Goal: Task Accomplishment & Management: Manage account settings

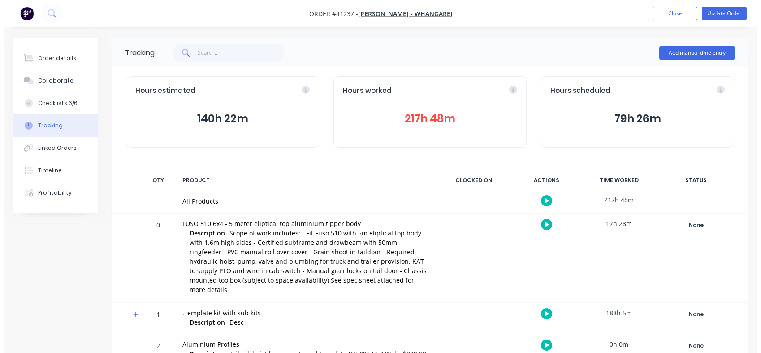
scroll to position [303, 0]
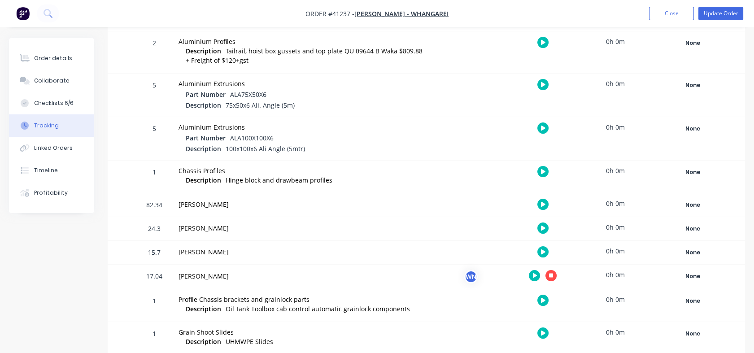
click at [241, 241] on div "[PERSON_NAME]" at bounding box center [302, 252] width 258 height 23
click at [554, 270] on button "button" at bounding box center [550, 275] width 11 height 11
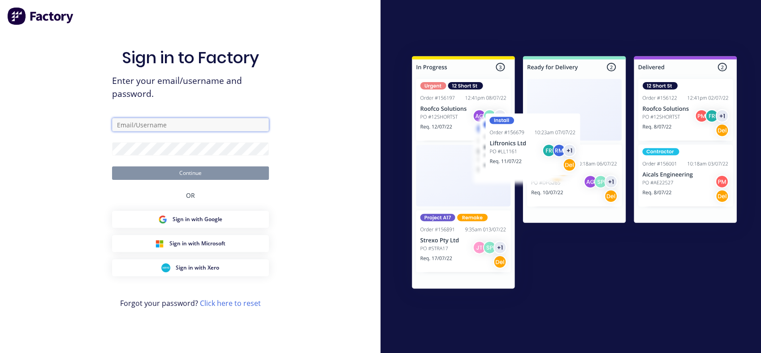
type input "[PERSON_NAME][EMAIL_ADDRESS][DOMAIN_NAME]"
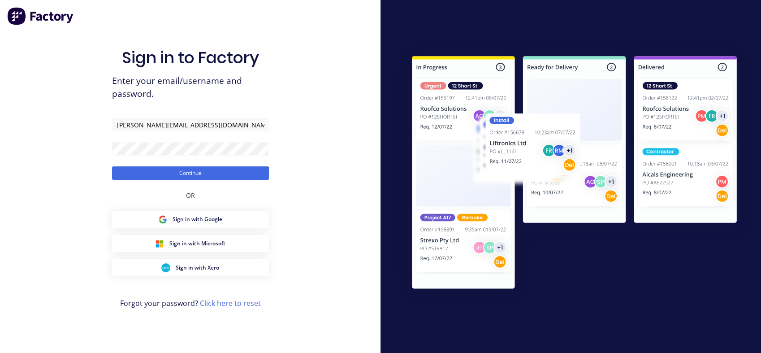
click at [180, 172] on button "Continue" at bounding box center [190, 172] width 157 height 13
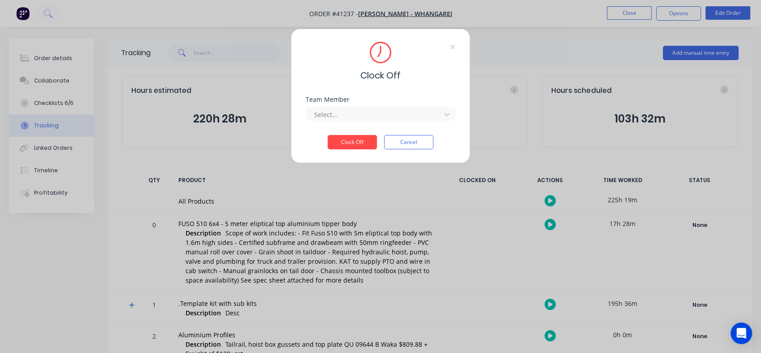
click at [342, 142] on button "Clock Off" at bounding box center [352, 142] width 49 height 14
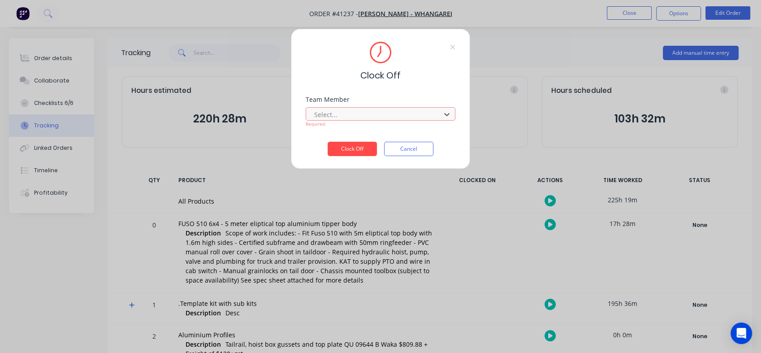
click at [353, 145] on button "Clock Off" at bounding box center [352, 149] width 49 height 14
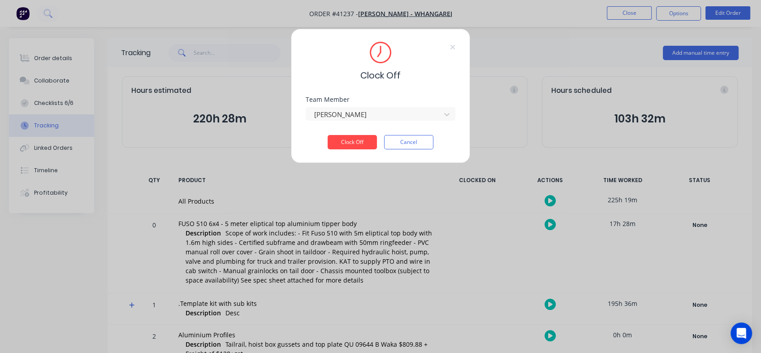
click at [454, 49] on icon at bounding box center [452, 46] width 5 height 7
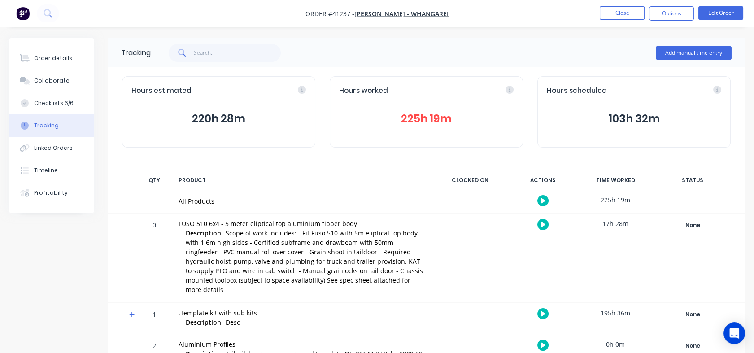
click at [622, 13] on button "Close" at bounding box center [621, 12] width 45 height 13
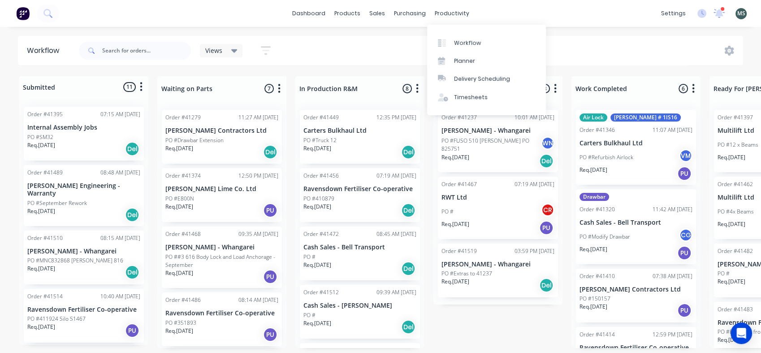
click at [462, 45] on div "Workflow" at bounding box center [467, 43] width 27 height 8
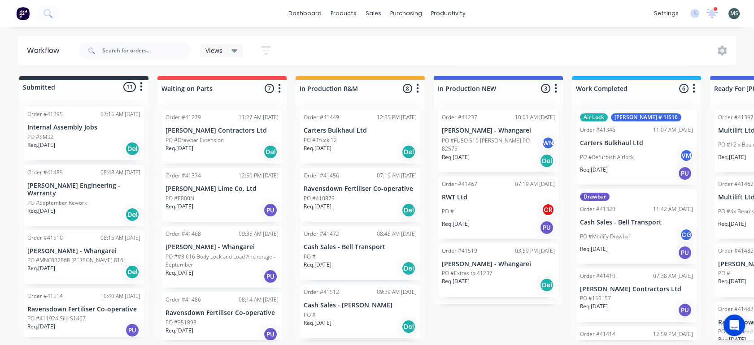
click at [475, 322] on div "Submitted 11 Status colour #273444 hex #273444 Save Cancel Summaries Total orde…" at bounding box center [740, 208] width 1495 height 264
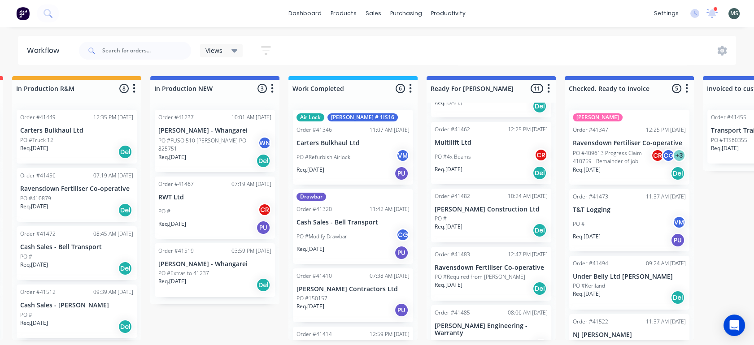
scroll to position [99, 0]
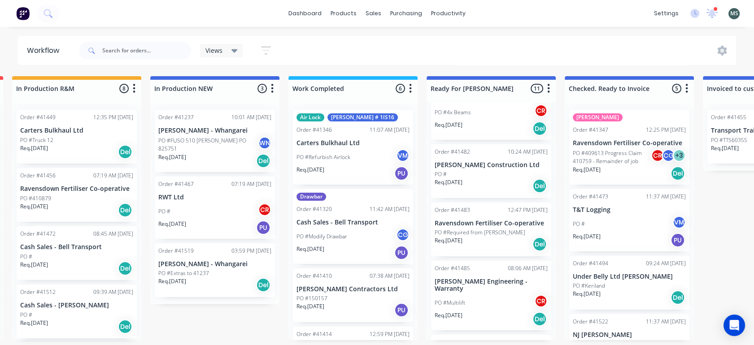
click at [459, 173] on div "PO #" at bounding box center [490, 174] width 113 height 8
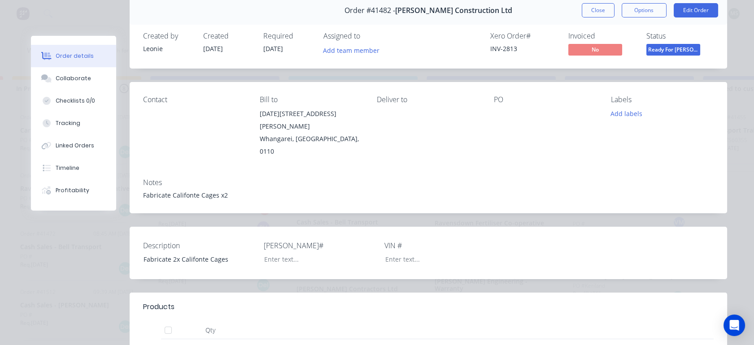
scroll to position [0, 0]
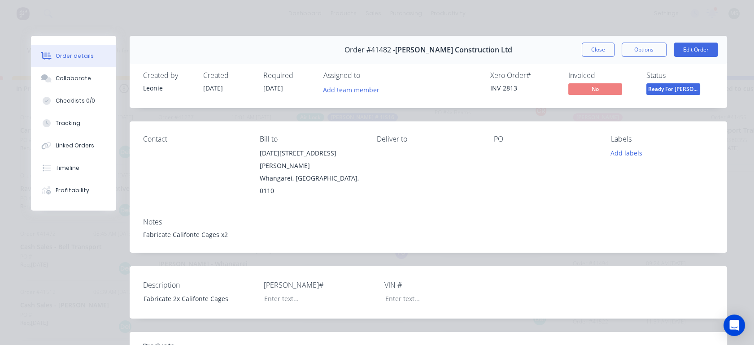
click at [685, 54] on button "Edit Order" at bounding box center [695, 50] width 44 height 14
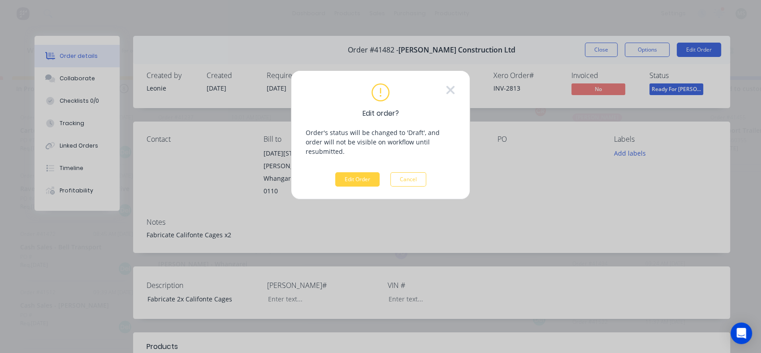
click at [352, 172] on button "Edit Order" at bounding box center [357, 179] width 44 height 14
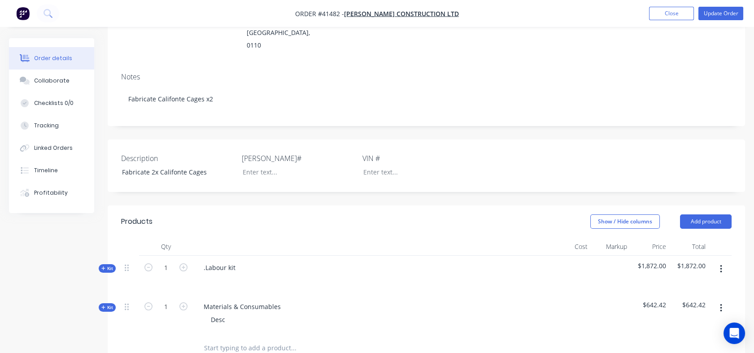
scroll to position [189, 0]
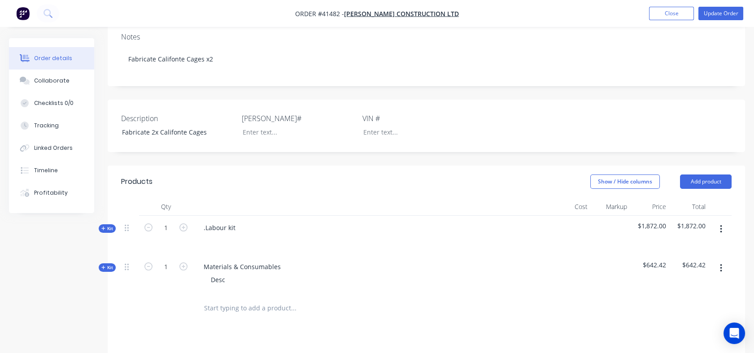
click at [104, 265] on icon at bounding box center [103, 267] width 4 height 4
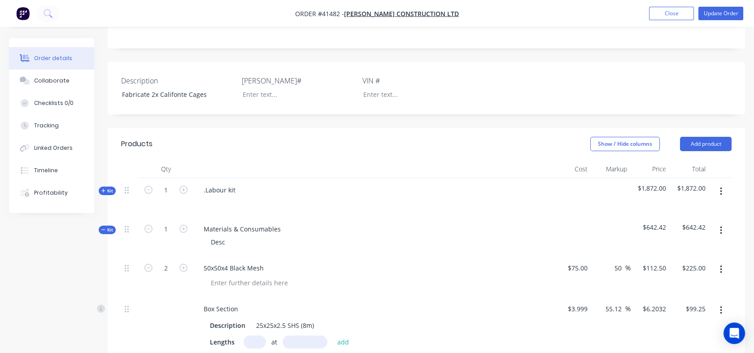
scroll to position [224, 0]
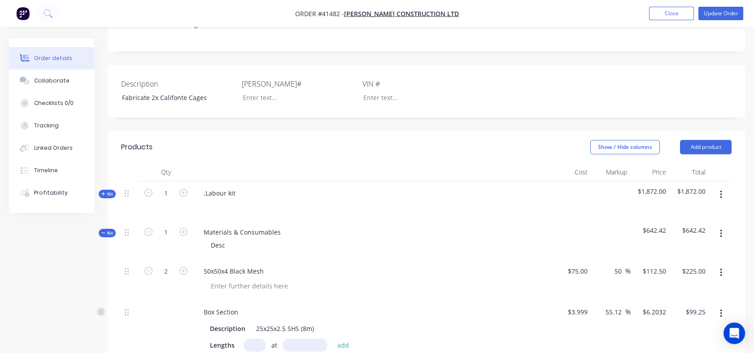
click at [44, 129] on div "Tracking" at bounding box center [46, 126] width 25 height 8
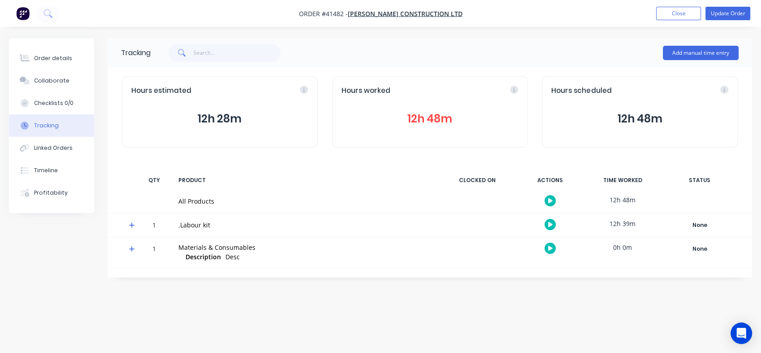
click at [414, 120] on button "12h 48m" at bounding box center [430, 118] width 177 height 17
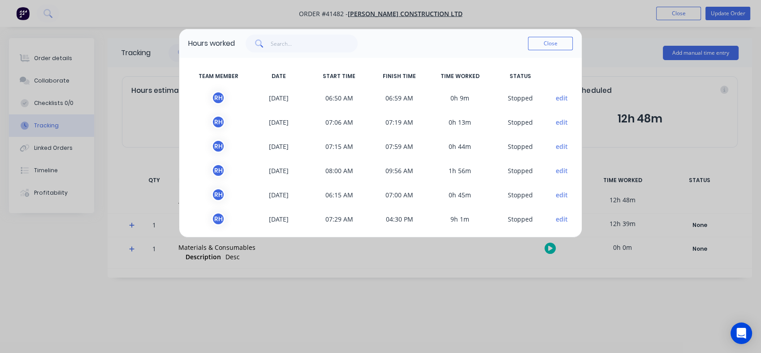
click at [555, 48] on button "Close" at bounding box center [550, 43] width 45 height 13
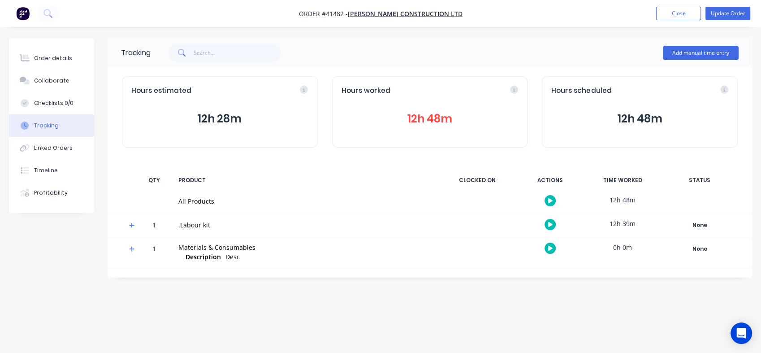
click at [45, 82] on div "Collaborate" at bounding box center [51, 81] width 35 height 8
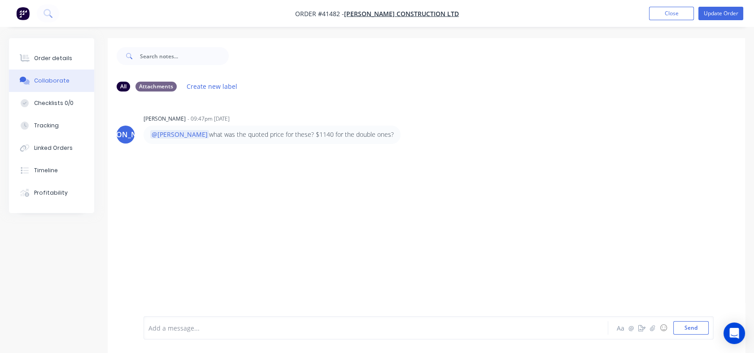
click at [49, 122] on div "Tracking" at bounding box center [46, 126] width 25 height 8
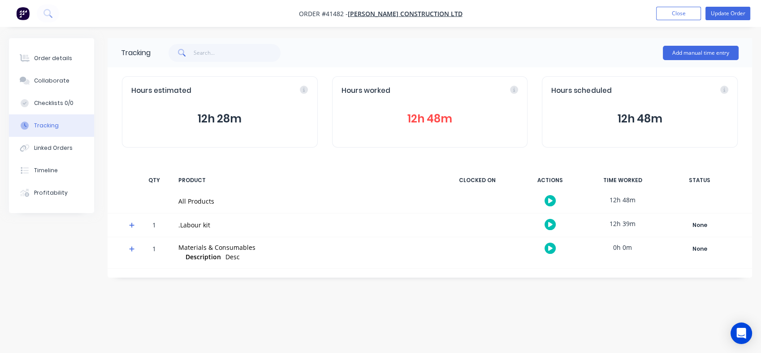
click at [54, 52] on button "Order details" at bounding box center [51, 58] width 85 height 22
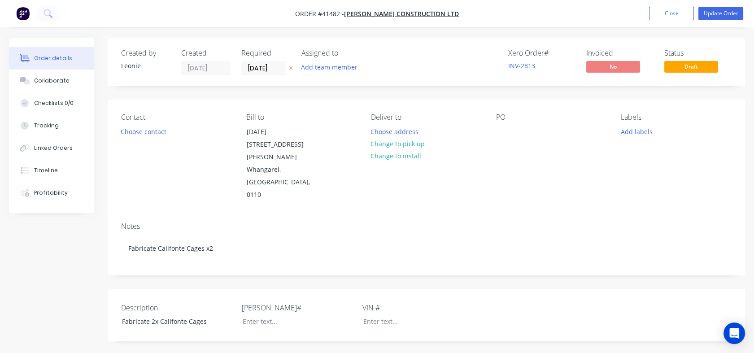
click at [386, 148] on button "Change to pick up" at bounding box center [398, 144] width 64 height 12
click at [158, 130] on button "Choose contact" at bounding box center [143, 131] width 55 height 12
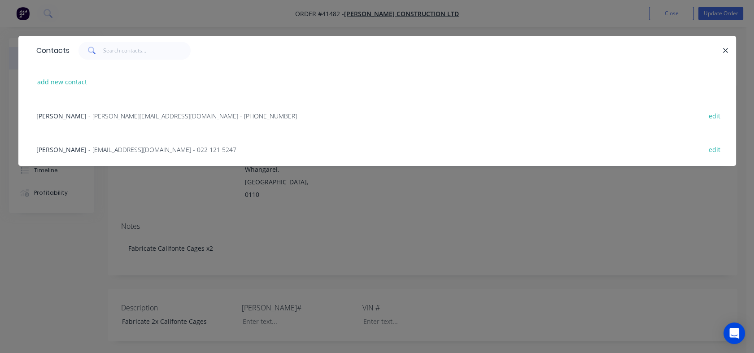
click at [103, 113] on span "- [PERSON_NAME][EMAIL_ADDRESS][DOMAIN_NAME] - [PHONE_NUMBER]" at bounding box center [192, 116] width 208 height 9
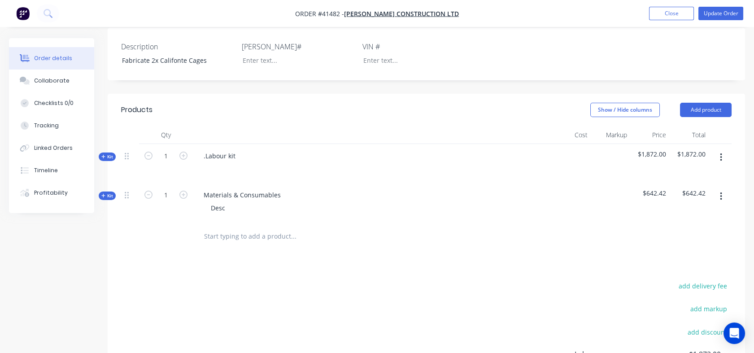
scroll to position [263, 0]
click at [112, 152] on span "Kit" at bounding box center [107, 155] width 12 height 7
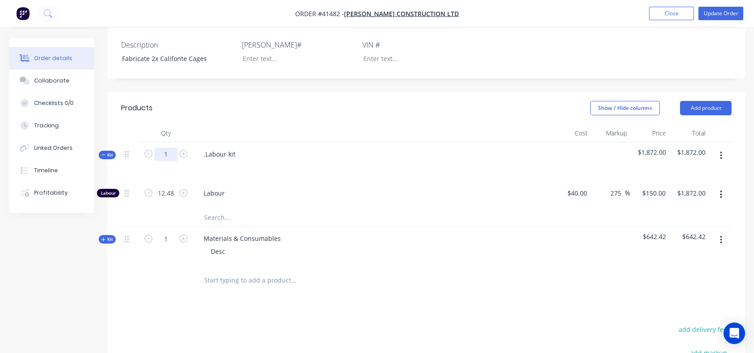
click at [165, 148] on input "1" at bounding box center [165, 154] width 23 height 13
type input "13"
type input "162.24"
type input "$24,336.00"
click at [167, 187] on input "162.24" at bounding box center [165, 193] width 23 height 13
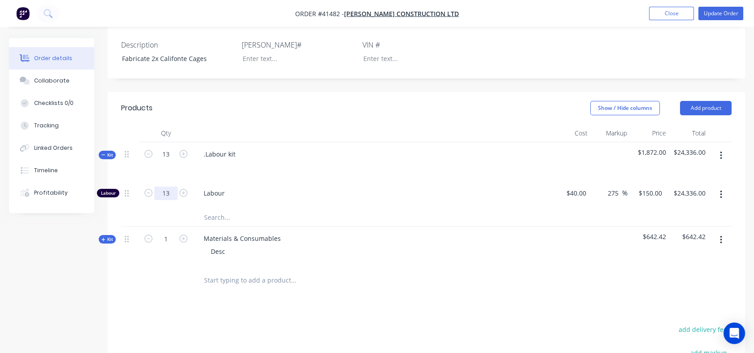
type input "13"
type input "$1,950.00"
click at [288, 188] on span "Labour" at bounding box center [376, 192] width 344 height 9
click at [652, 187] on div "150 $150.00" at bounding box center [653, 193] width 31 height 13
type input "129"
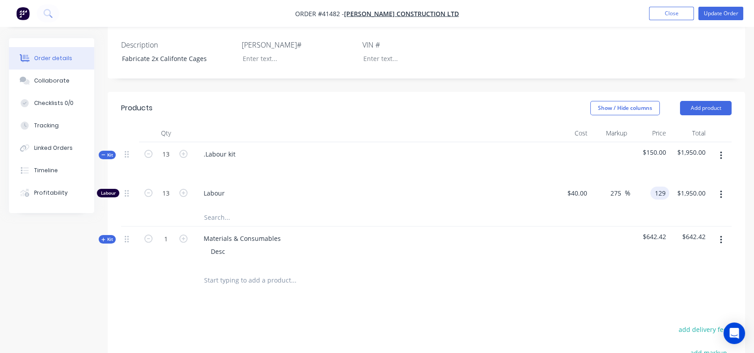
type input "222.5"
type input "$129.00"
type input "$1,677.00"
click at [621, 208] on div at bounding box center [426, 217] width 610 height 18
click at [107, 236] on span "Kit" at bounding box center [107, 239] width 12 height 7
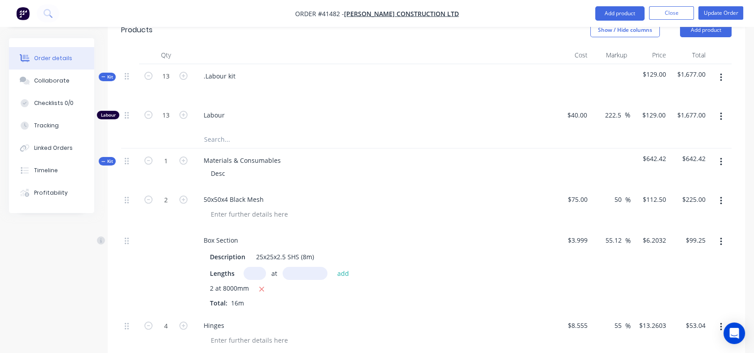
scroll to position [344, 0]
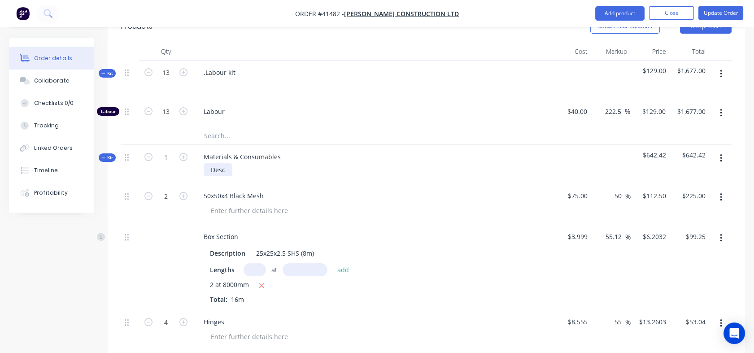
click at [221, 163] on div "Desc" at bounding box center [218, 169] width 29 height 13
drag, startPoint x: 223, startPoint y: 145, endPoint x: 217, endPoint y: 148, distance: 5.8
click at [217, 163] on div "Desc" at bounding box center [218, 169] width 29 height 13
click at [226, 163] on div "Desc" at bounding box center [218, 169] width 29 height 13
drag, startPoint x: 226, startPoint y: 143, endPoint x: 206, endPoint y: 144, distance: 19.7
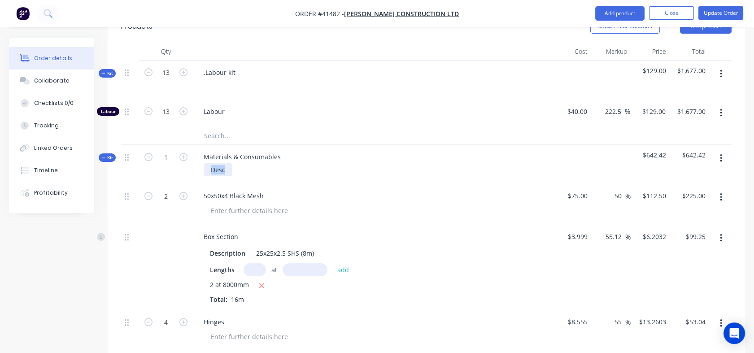
click at [206, 163] on div "Desc" at bounding box center [218, 169] width 29 height 13
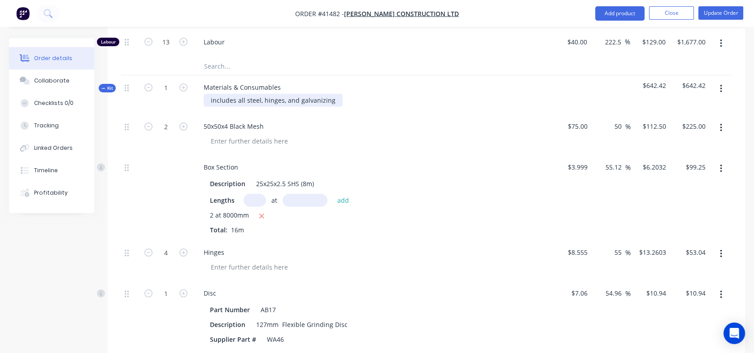
scroll to position [398, 0]
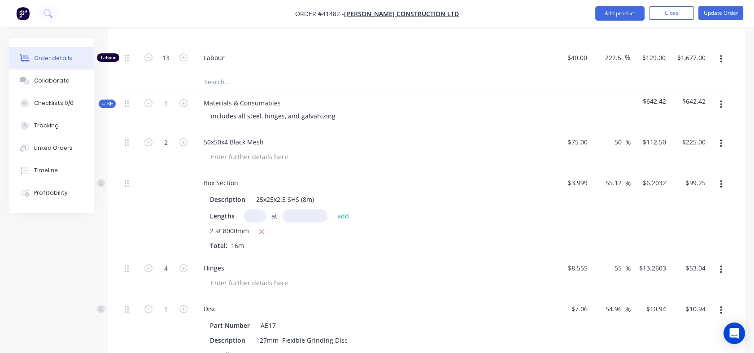
drag, startPoint x: 613, startPoint y: 115, endPoint x: 624, endPoint y: 116, distance: 10.8
click at [624, 135] on input "50" at bounding box center [619, 141] width 12 height 13
type input "55"
click at [594, 132] on div "55 55 %" at bounding box center [610, 150] width 39 height 41
type input "$116.25"
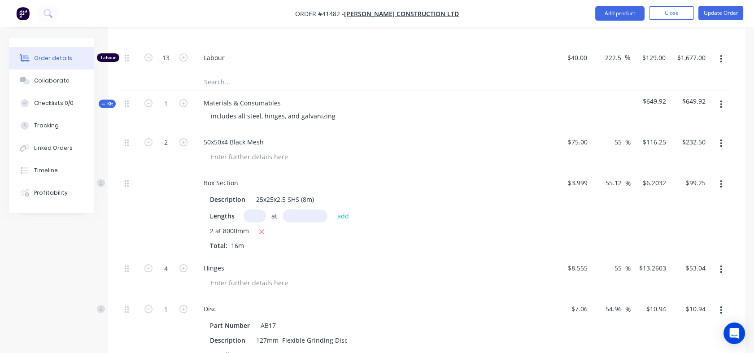
type input "$232.50"
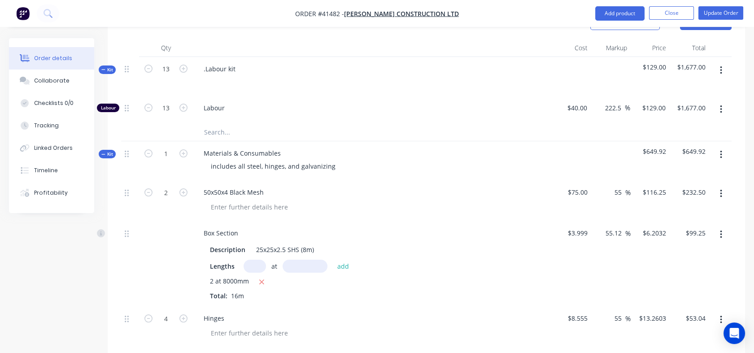
scroll to position [296, 0]
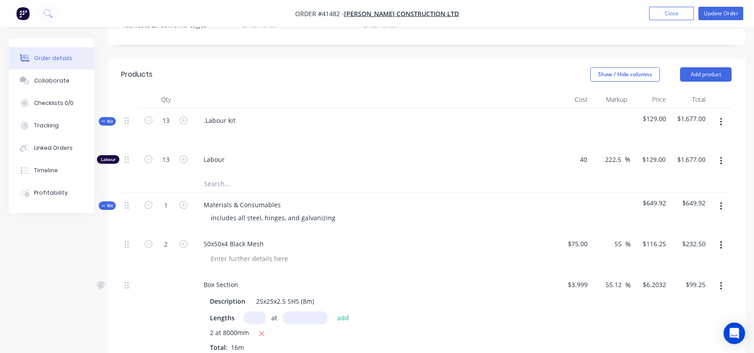
click at [570, 148] on div "40 $40.00" at bounding box center [570, 161] width 39 height 27
type input "$34.00"
type input "$109.65"
type input "$1,425.45"
click at [594, 174] on div at bounding box center [426, 183] width 610 height 18
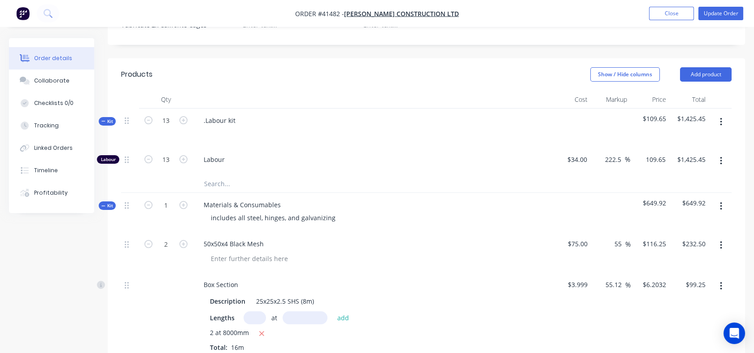
click at [654, 153] on input "109.65" at bounding box center [655, 159] width 28 height 13
type input "129"
type input "279.41"
type input "$129.00"
type input "$1,677.00"
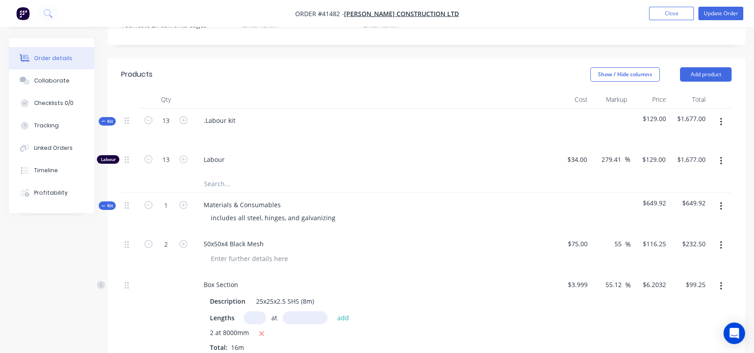
click at [610, 193] on div at bounding box center [610, 212] width 39 height 39
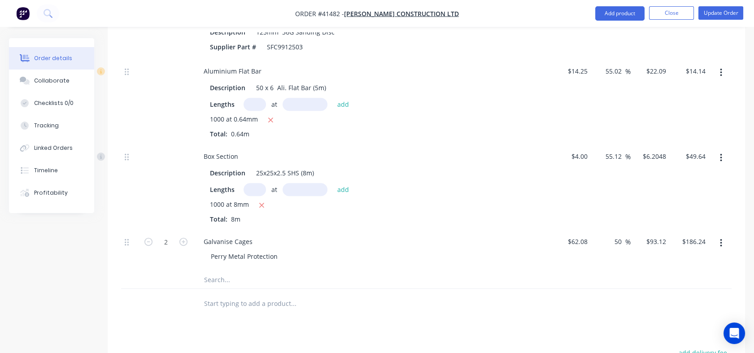
scroll to position [780, 0]
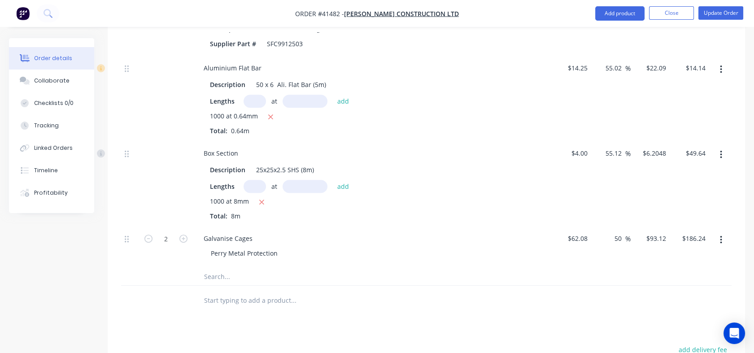
click at [218, 267] on input "text" at bounding box center [293, 276] width 179 height 18
type input "gas & welding"
click at [247, 314] on div "Gas & Welding Product" at bounding box center [330, 333] width 269 height 38
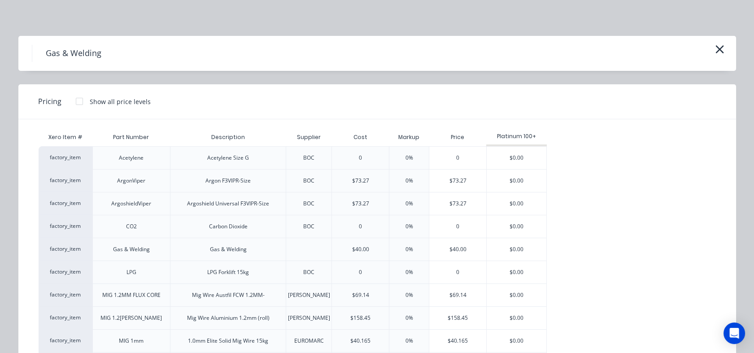
click at [448, 247] on div "$40.00" at bounding box center [457, 249] width 57 height 22
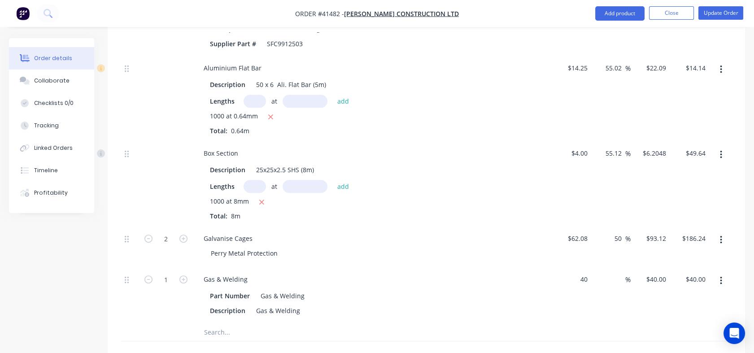
click at [573, 267] on div "40 $40.00" at bounding box center [570, 295] width 39 height 56
type input "$40.00"
click at [615, 273] on input at bounding box center [620, 279] width 10 height 13
type input "55"
type input "$62.00"
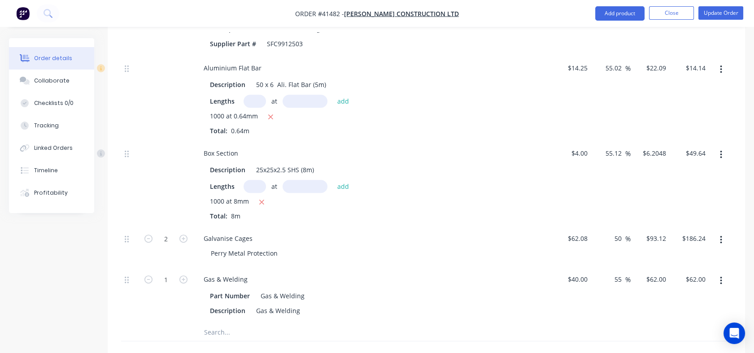
type input "$62.00"
click at [613, 267] on div "55 55 %" at bounding box center [610, 295] width 39 height 56
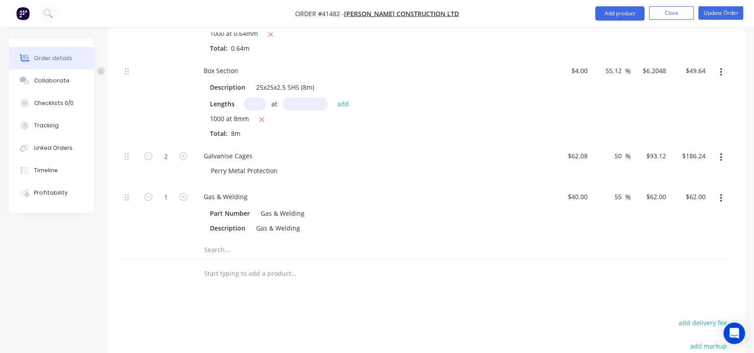
scroll to position [893, 0]
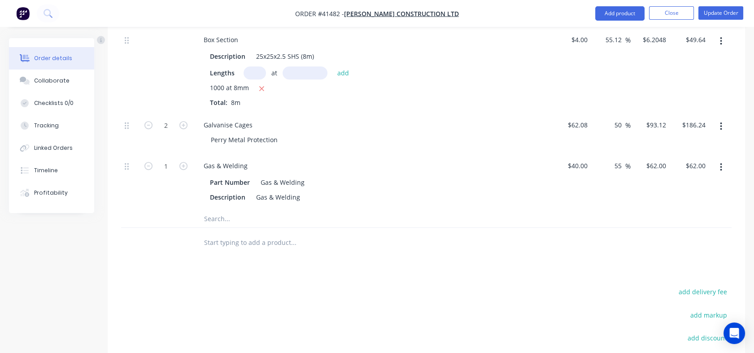
click at [242, 233] on input "text" at bounding box center [293, 242] width 179 height 18
type input "5"
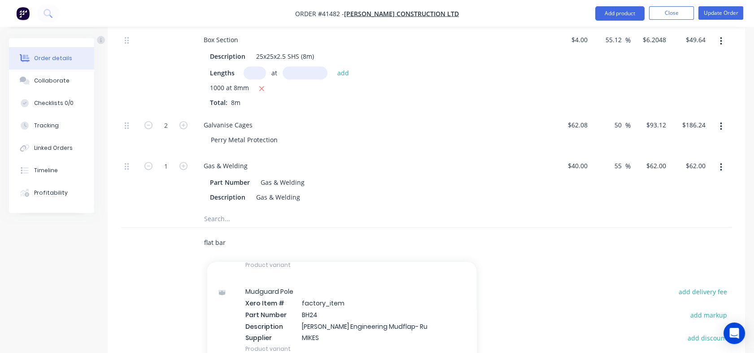
scroll to position [181, 0]
click at [340, 228] on div "flat bar Add flat bar to order Flat Bar Xero Item # factory_item Part Number F6…" at bounding box center [354, 242] width 323 height 29
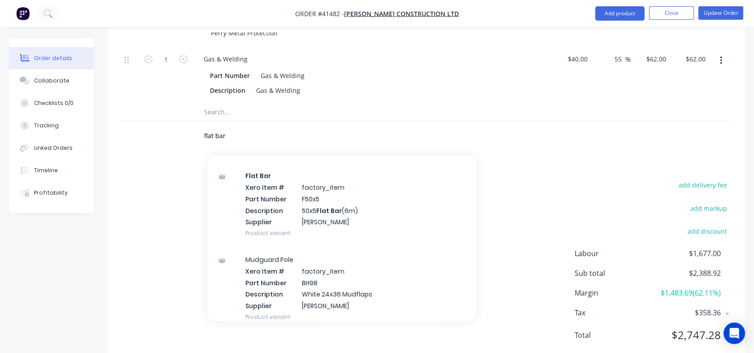
scroll to position [263, 0]
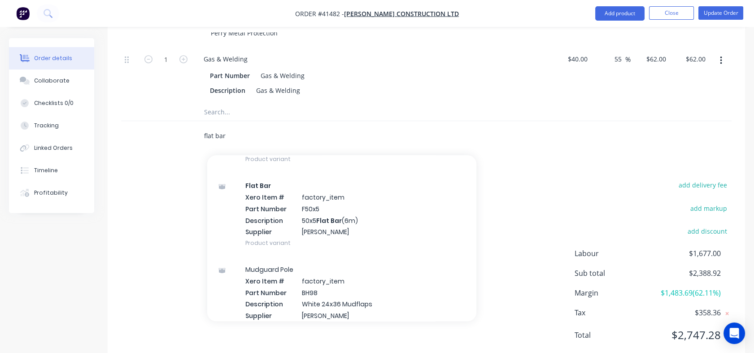
click at [230, 126] on input "flat bar" at bounding box center [293, 135] width 179 height 18
drag, startPoint x: 230, startPoint y: 108, endPoint x: 195, endPoint y: 109, distance: 35.4
click at [195, 121] on div "flat bar Add flat bar to order Flat Bar Xero Item # factory_item Part Number F6…" at bounding box center [354, 135] width 323 height 29
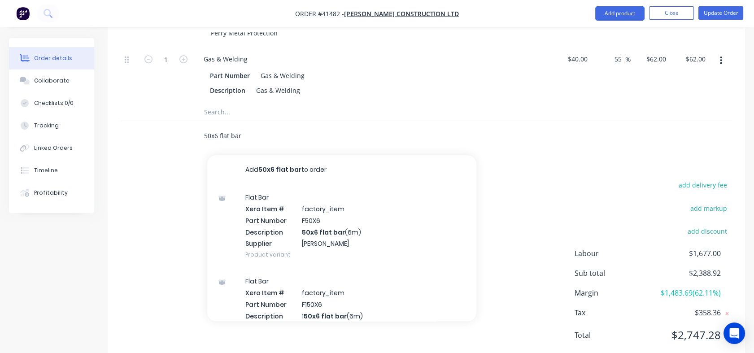
type input "50x6 flat bar"
click at [273, 188] on div "Flat Bar Xero Item # factory_item Part Number F50X6 Description 50x6 flat bar (…" at bounding box center [341, 226] width 269 height 84
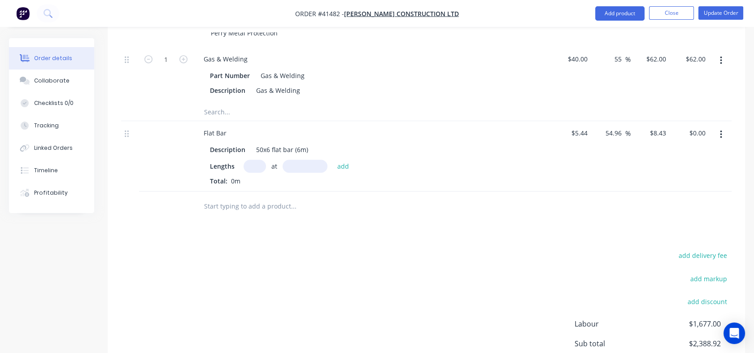
click at [253, 160] on input "text" at bounding box center [254, 166] width 22 height 13
type input "1"
click at [292, 160] on input "text" at bounding box center [304, 166] width 45 height 13
type input "1000mm"
click at [345, 160] on button "add" at bounding box center [343, 166] width 21 height 12
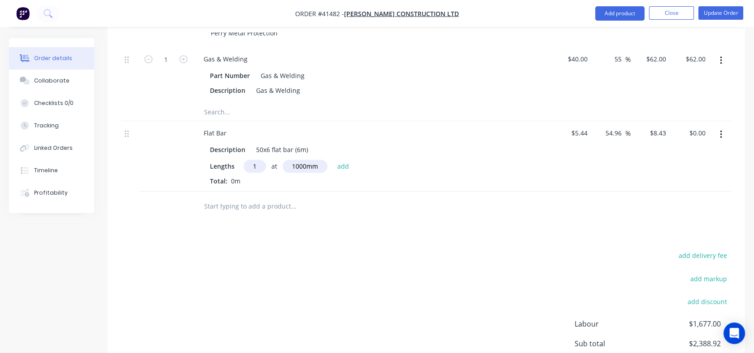
type input "$8.43"
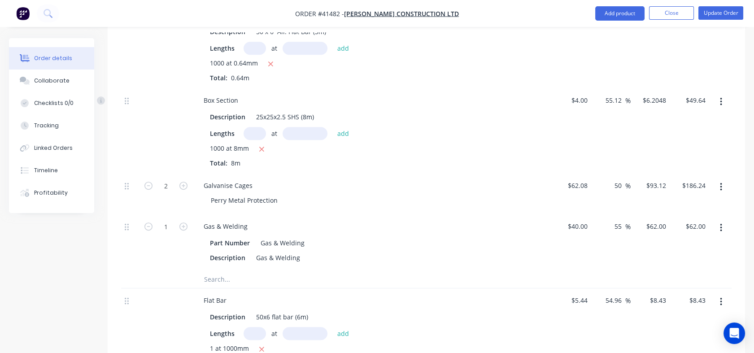
scroll to position [826, 0]
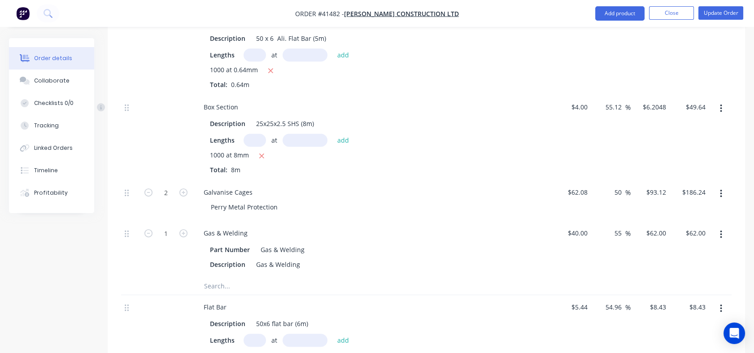
drag, startPoint x: 163, startPoint y: 312, endPoint x: 151, endPoint y: 311, distance: 12.2
click at [151, 311] on div at bounding box center [166, 337] width 54 height 85
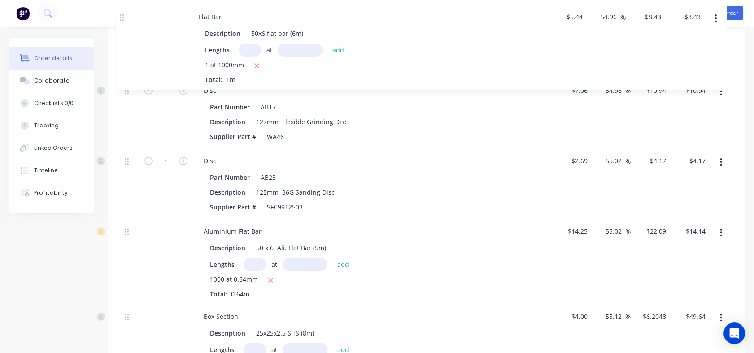
scroll to position [690, 0]
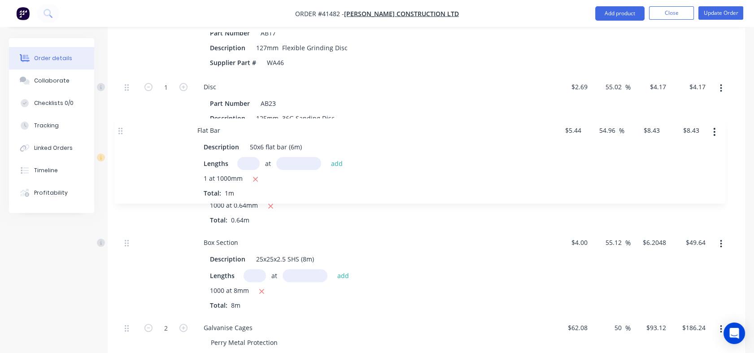
drag, startPoint x: 126, startPoint y: 281, endPoint x: 120, endPoint y: 129, distance: 152.1
click at [120, 129] on div "Qty Cost Markup Price Total Kit 13 .Labour kit $129.00 $1,677.00 Labour 13 Labo…" at bounding box center [426, 120] width 637 height 848
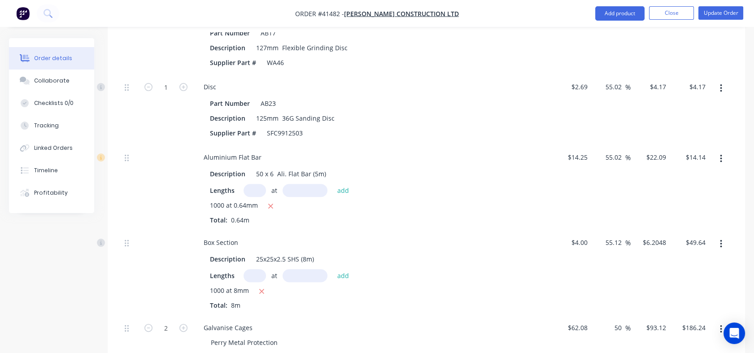
click at [718, 151] on button "button" at bounding box center [720, 159] width 21 height 16
click at [667, 212] on div "Delete" at bounding box center [688, 218] width 69 height 13
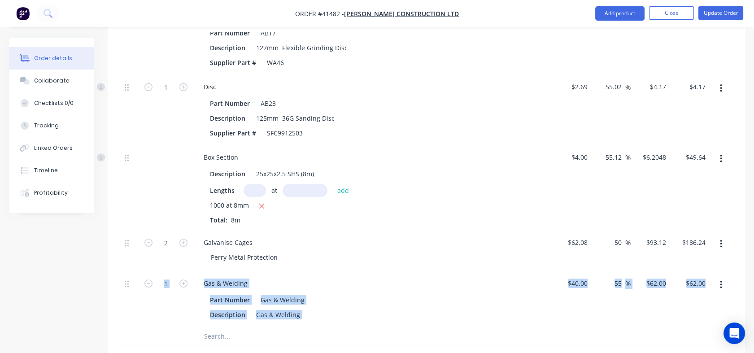
drag, startPoint x: 753, startPoint y: 211, endPoint x: 755, endPoint y: 252, distance: 40.8
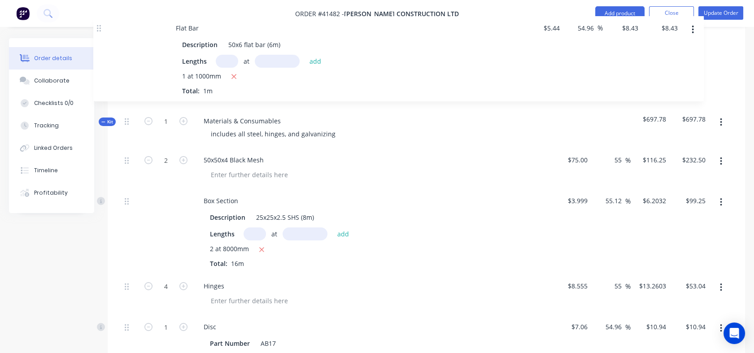
scroll to position [465, 0]
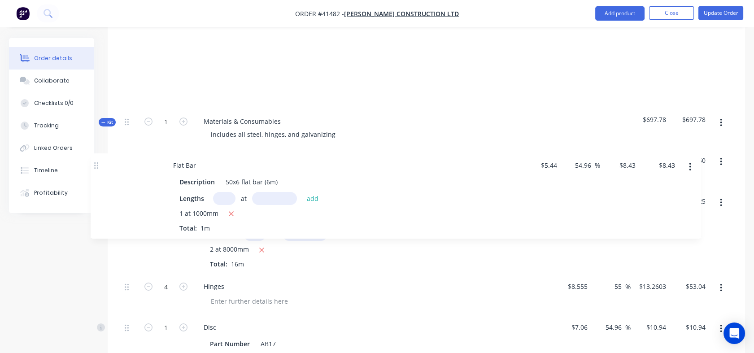
drag, startPoint x: 125, startPoint y: 334, endPoint x: 95, endPoint y: 162, distance: 173.9
click at [95, 162] on div "Order details Collaborate Checklists 0/0 Tracking Linked Orders Timeline Profit…" at bounding box center [377, 243] width 754 height 1341
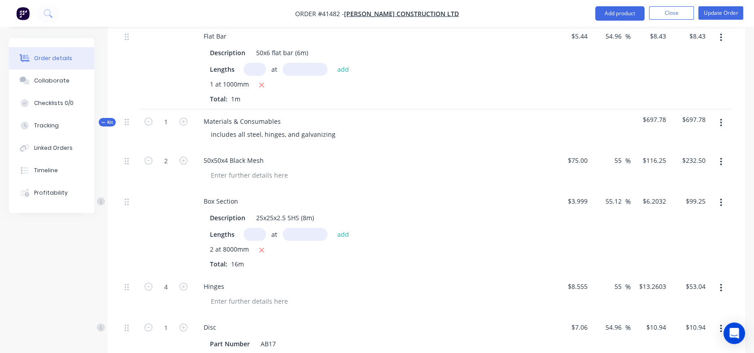
scroll to position [347, 0]
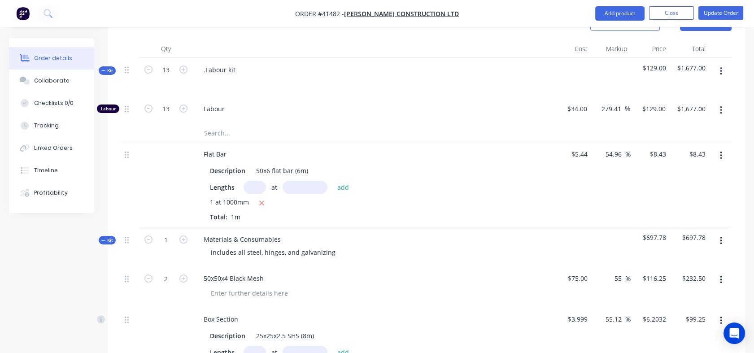
click at [720, 151] on icon "button" at bounding box center [721, 156] width 2 height 10
click at [670, 226] on div "Delete" at bounding box center [688, 232] width 69 height 13
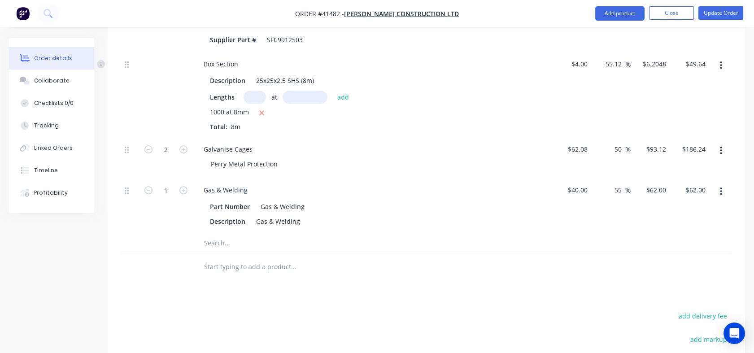
scroll to position [803, 0]
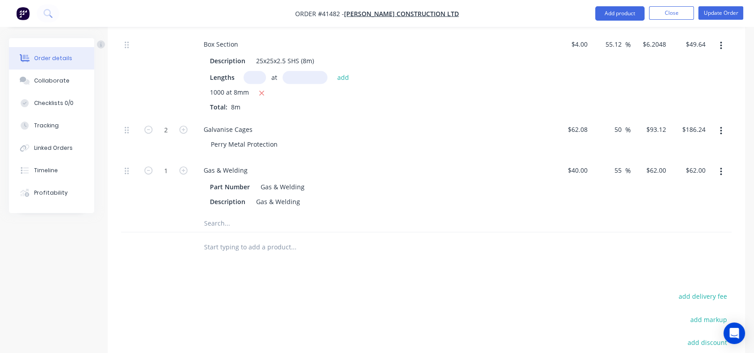
click at [219, 214] on input "text" at bounding box center [293, 223] width 179 height 18
type input "f"
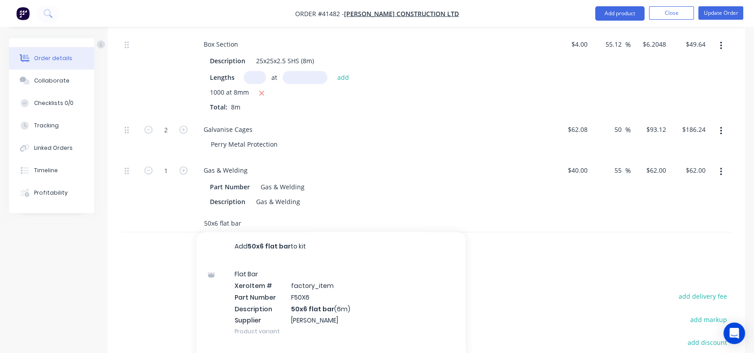
type input "50x6 flat bar"
click at [269, 279] on div "Flat Bar Xero Item # factory_item Part Number F50X6 Description 50x6 flat bar (…" at bounding box center [330, 302] width 269 height 84
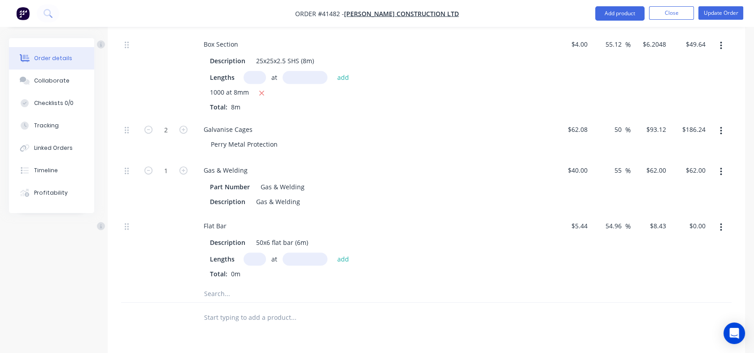
click at [251, 252] on input "text" at bounding box center [254, 258] width 22 height 13
type input "1"
click at [319, 252] on input "text" at bounding box center [304, 258] width 45 height 13
type input "1000mm"
click at [341, 253] on button "add" at bounding box center [343, 259] width 21 height 12
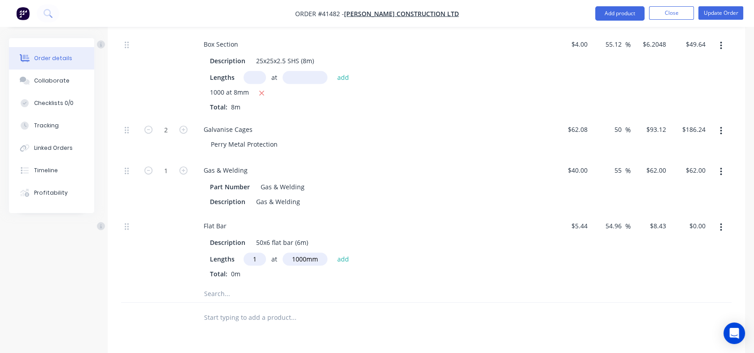
type input "$8.43"
click at [606, 219] on input "54.96" at bounding box center [614, 225] width 21 height 13
drag, startPoint x: 606, startPoint y: 202, endPoint x: 620, endPoint y: 202, distance: 13.9
click at [620, 219] on input "54.96" at bounding box center [614, 225] width 21 height 13
type input "69"
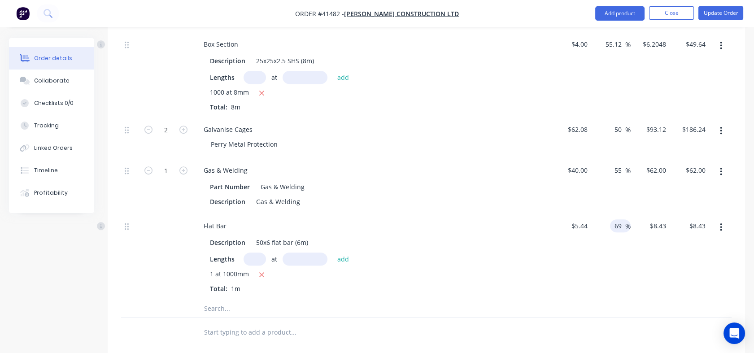
type input "$9.1936"
type input "$9.19"
click at [614, 164] on input "55" at bounding box center [619, 170] width 12 height 13
drag, startPoint x: 614, startPoint y: 144, endPoint x: 621, endPoint y: 144, distance: 6.3
click at [621, 164] on input "55" at bounding box center [619, 170] width 12 height 13
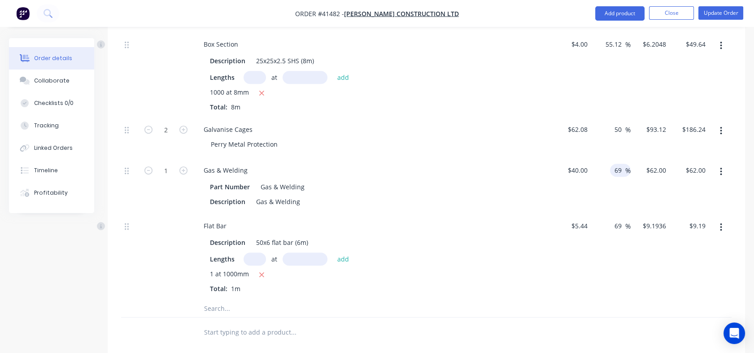
type input "69"
type input "$67.60"
drag, startPoint x: 613, startPoint y: 100, endPoint x: 625, endPoint y: 101, distance: 11.7
click at [625, 123] on div "50 50 %" at bounding box center [620, 129] width 21 height 13
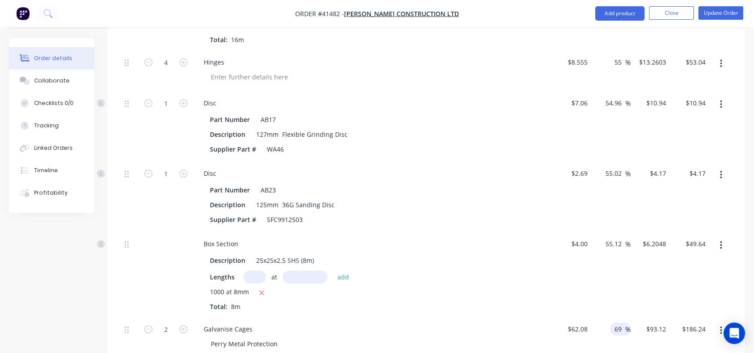
scroll to position [603, 0]
type input "69"
click at [608, 239] on input "55.12" at bounding box center [614, 245] width 21 height 13
type input "$104.9152"
type input "$209.83"
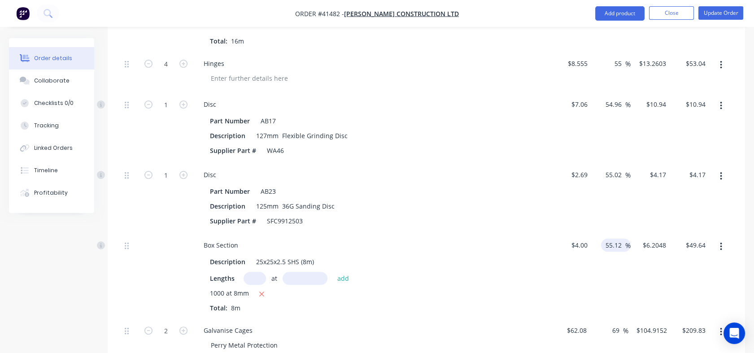
drag, startPoint x: 606, startPoint y: 217, endPoint x: 621, endPoint y: 218, distance: 15.3
click at [621, 239] on input "55.12" at bounding box center [614, 245] width 21 height 13
type input "69"
type input "$6.76"
type input "$54.08"
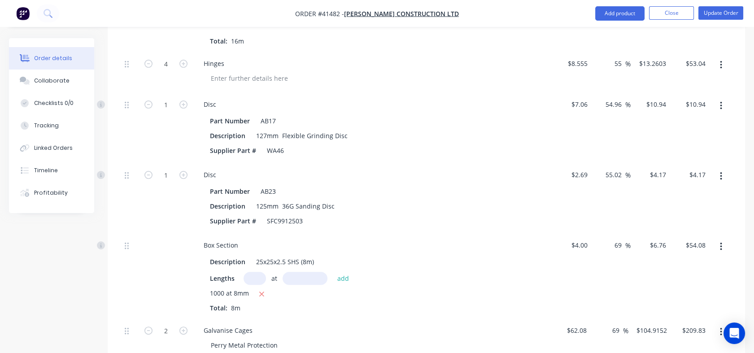
drag, startPoint x: 606, startPoint y: 151, endPoint x: 627, endPoint y: 150, distance: 21.1
click at [627, 168] on div "55.02 55.02 %" at bounding box center [616, 174] width 30 height 13
type input "69"
type input "$4.5461"
type input "$4.55"
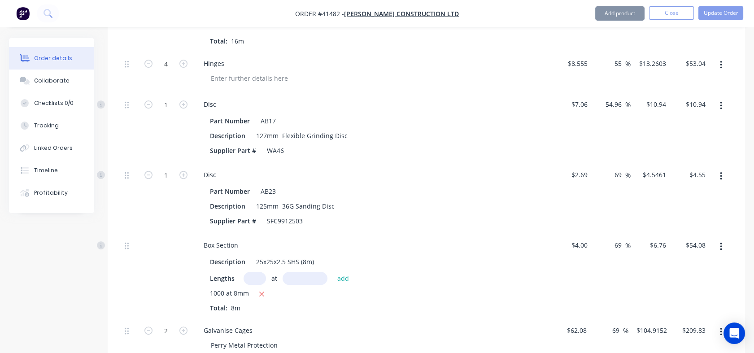
click at [604, 98] on div "54.96 54.96" at bounding box center [614, 104] width 21 height 13
drag, startPoint x: 604, startPoint y: 78, endPoint x: 623, endPoint y: 79, distance: 18.9
click at [623, 98] on input "54.96" at bounding box center [614, 104] width 21 height 13
type input "69"
click at [618, 116] on div "69 69 %" at bounding box center [610, 127] width 39 height 70
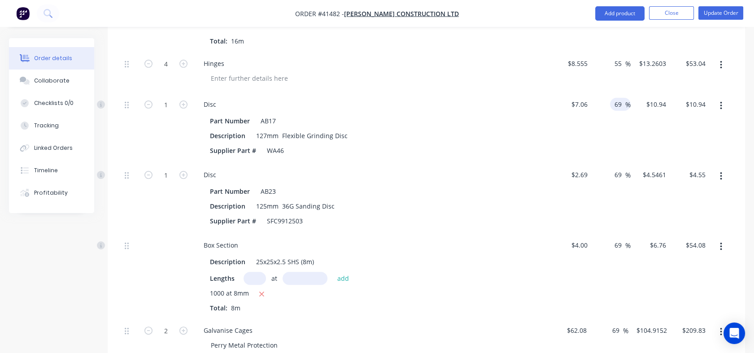
type input "$11.9314"
type input "$11.93"
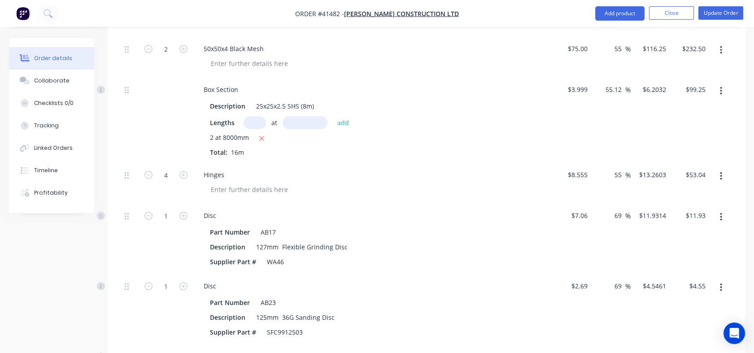
scroll to position [456, 0]
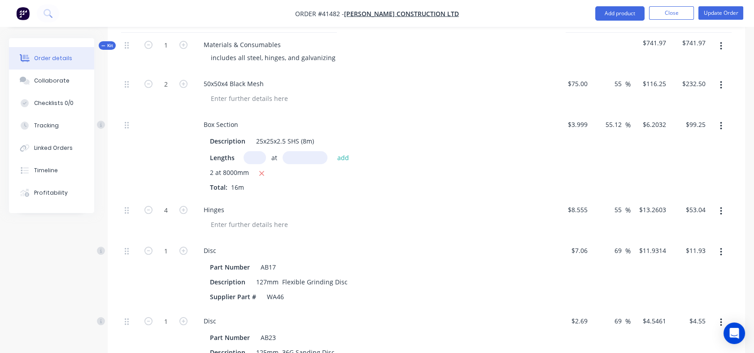
drag, startPoint x: 613, startPoint y: 182, endPoint x: 622, endPoint y: 181, distance: 9.1
click at [622, 203] on input "55" at bounding box center [619, 209] width 12 height 13
type input "69"
type input "$14.458"
type input "$57.83"
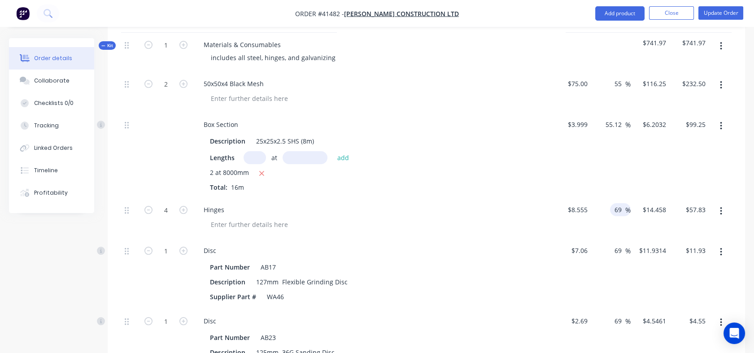
click at [604, 118] on input "55.12" at bounding box center [614, 124] width 21 height 13
drag, startPoint x: 604, startPoint y: 101, endPoint x: 614, endPoint y: 101, distance: 9.9
click at [614, 118] on input "55.12" at bounding box center [614, 124] width 21 height 13
click at [606, 118] on input "55.12" at bounding box center [614, 124] width 21 height 13
click at [610, 118] on input "55.12" at bounding box center [614, 124] width 21 height 13
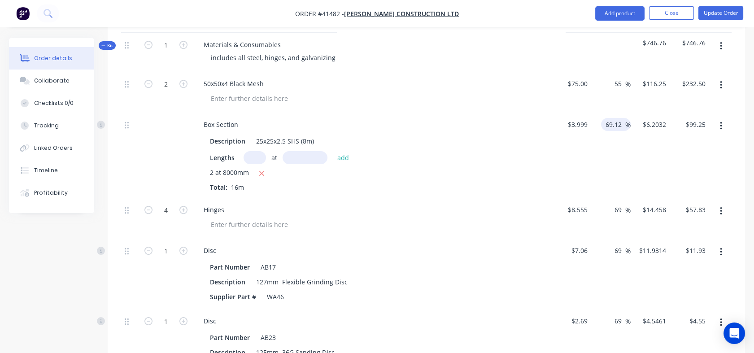
drag, startPoint x: 615, startPoint y: 100, endPoint x: 621, endPoint y: 100, distance: 5.8
click at [621, 118] on input "69.12" at bounding box center [614, 124] width 21 height 13
click at [608, 72] on div "55 55 %" at bounding box center [610, 92] width 39 height 41
type input "69"
type input "$6.7583"
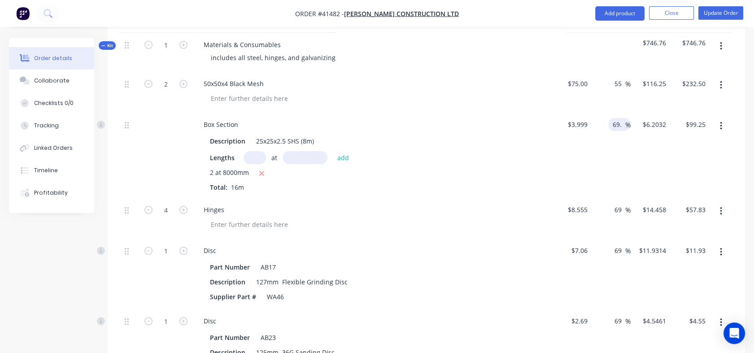
type input "$108.13"
click at [616, 77] on input "55" at bounding box center [619, 83] width 12 height 13
drag, startPoint x: 614, startPoint y: 57, endPoint x: 621, endPoint y: 57, distance: 6.7
click at [621, 77] on input "55" at bounding box center [619, 83] width 12 height 13
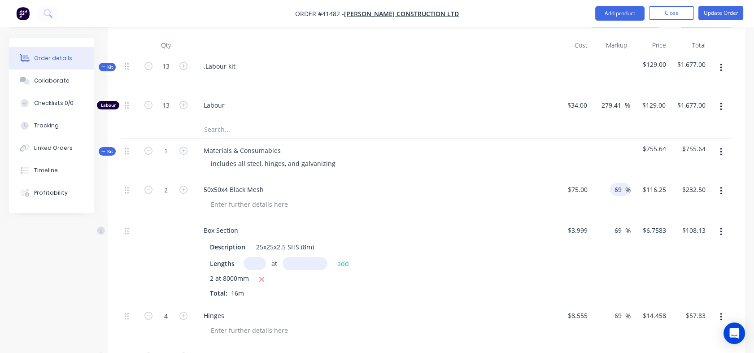
scroll to position [342, 0]
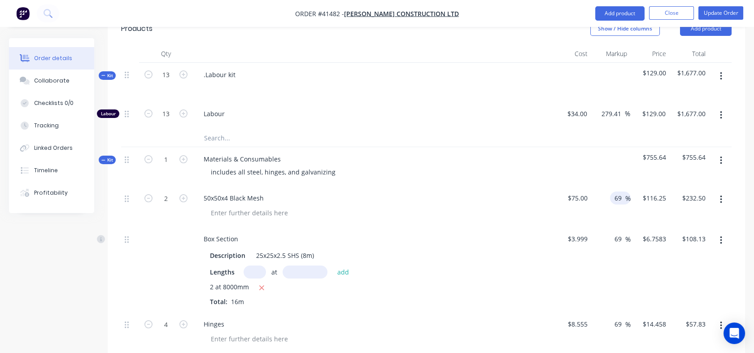
type input "69"
type input "$126.75"
type input "$253.50"
click at [490, 165] on div "includes all steel, hinges, and galvanizing" at bounding box center [372, 171] width 352 height 13
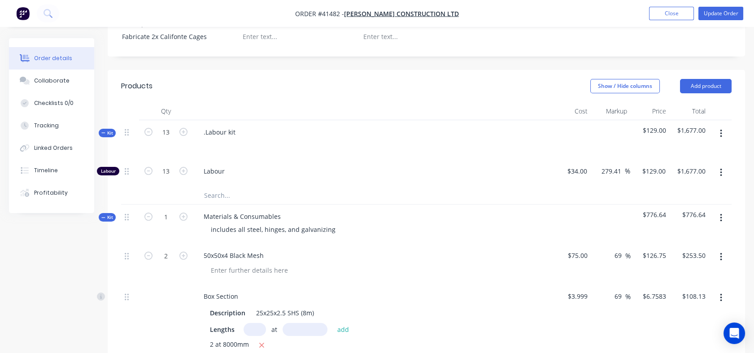
scroll to position [282, 0]
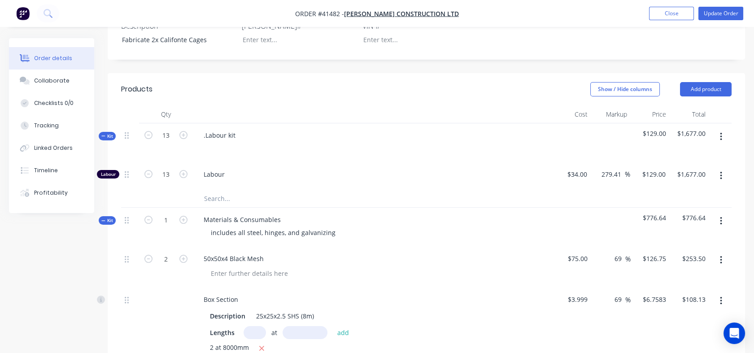
click at [183, 131] on icon "button" at bounding box center [183, 135] width 8 height 8
type input "14"
type input "$1,806.00"
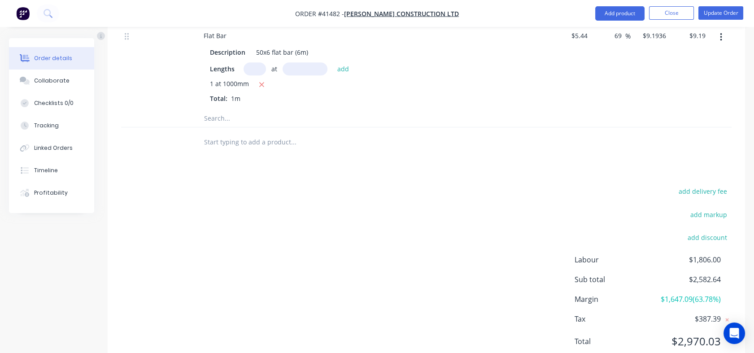
scroll to position [1000, 0]
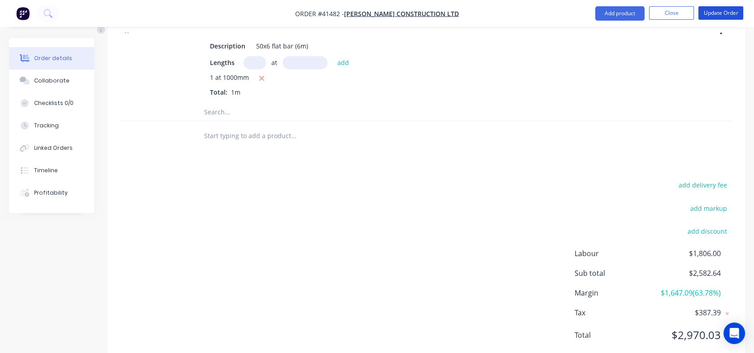
click at [718, 17] on button "Update Order" at bounding box center [720, 12] width 45 height 13
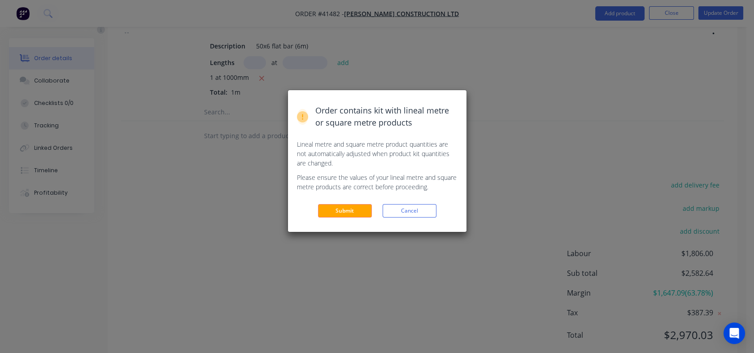
click at [352, 212] on button "Submit" at bounding box center [345, 210] width 54 height 13
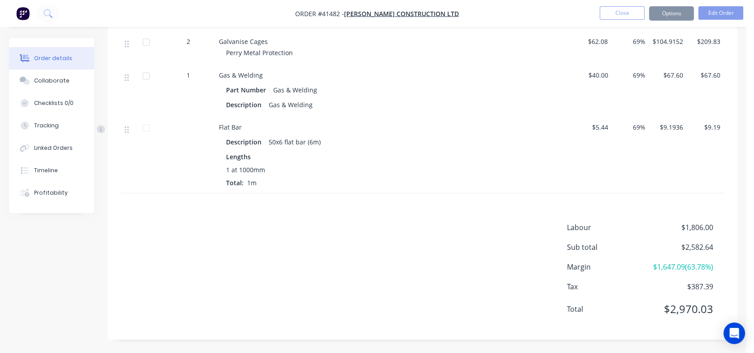
scroll to position [768, 0]
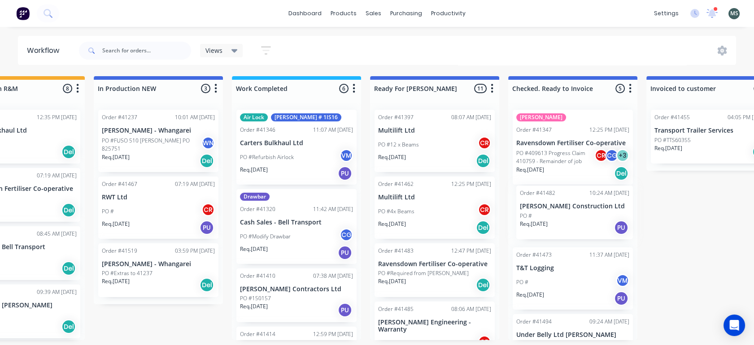
scroll to position [2, 343]
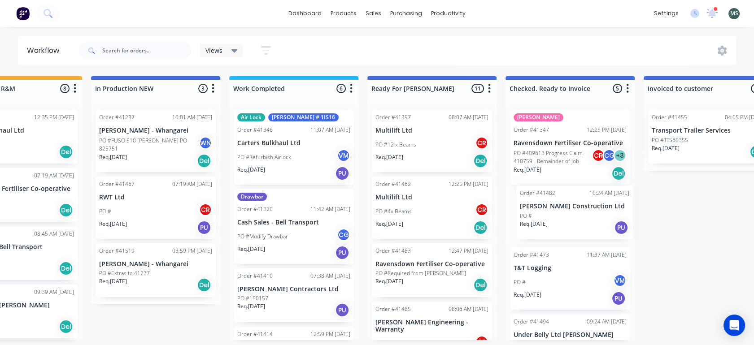
drag, startPoint x: 507, startPoint y: 283, endPoint x: 582, endPoint y: 223, distance: 95.6
click at [582, 223] on div "Submitted 12 Status colour #273444 hex #273444 Save Cancel Summaries Total orde…" at bounding box center [398, 208] width 1495 height 264
click at [409, 274] on p "PO #Required from [PERSON_NAME]" at bounding box center [420, 273] width 91 height 8
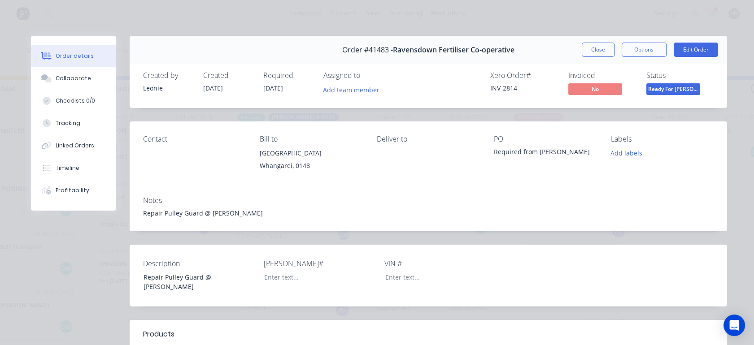
click at [684, 50] on button "Edit Order" at bounding box center [695, 50] width 44 height 14
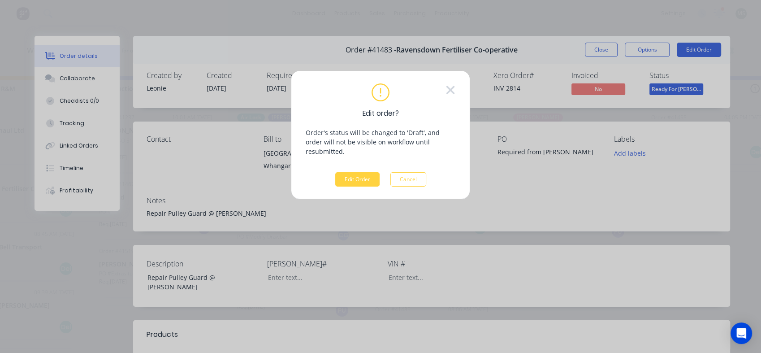
click at [352, 172] on button "Edit Order" at bounding box center [357, 179] width 44 height 14
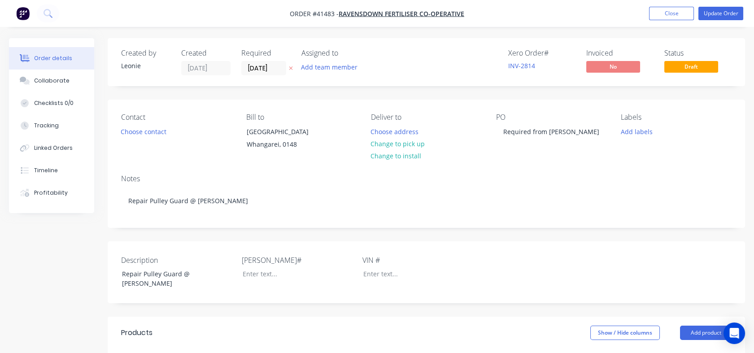
click at [155, 134] on button "Choose contact" at bounding box center [143, 131] width 55 height 12
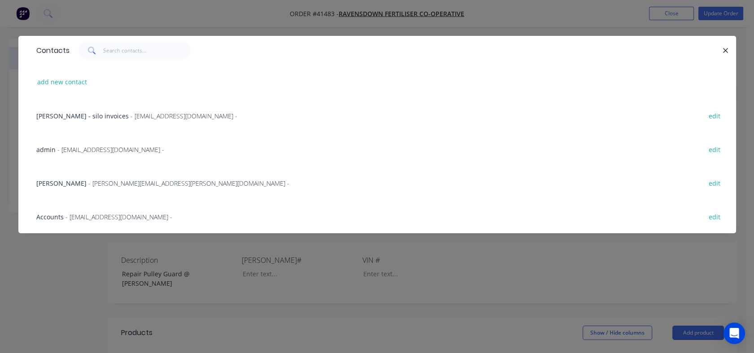
click at [113, 183] on span "- [PERSON_NAME][EMAIL_ADDRESS][PERSON_NAME][DOMAIN_NAME] -" at bounding box center [188, 183] width 201 height 9
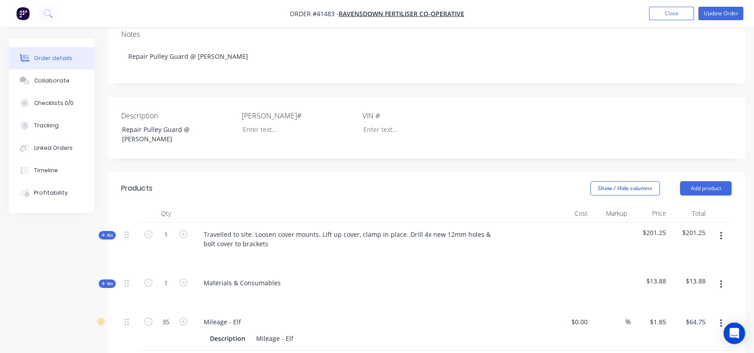
scroll to position [194, 0]
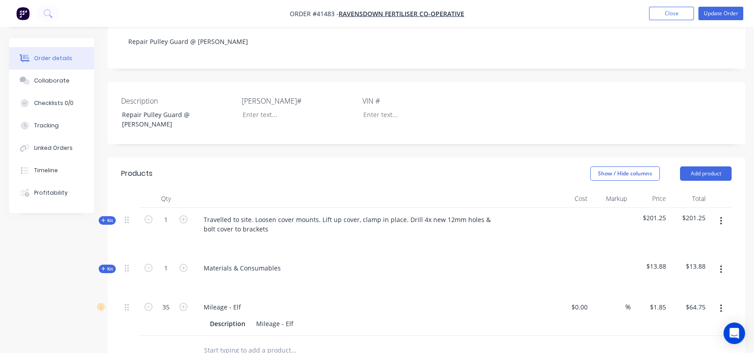
click at [49, 125] on div "Tracking" at bounding box center [46, 126] width 25 height 8
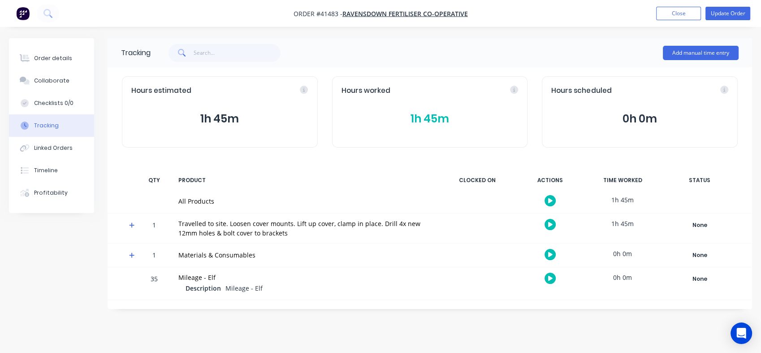
click at [49, 125] on div "Tracking" at bounding box center [46, 126] width 25 height 8
click at [360, 191] on div "All Products" at bounding box center [305, 201] width 265 height 23
click at [47, 62] on button "Order details" at bounding box center [51, 58] width 85 height 22
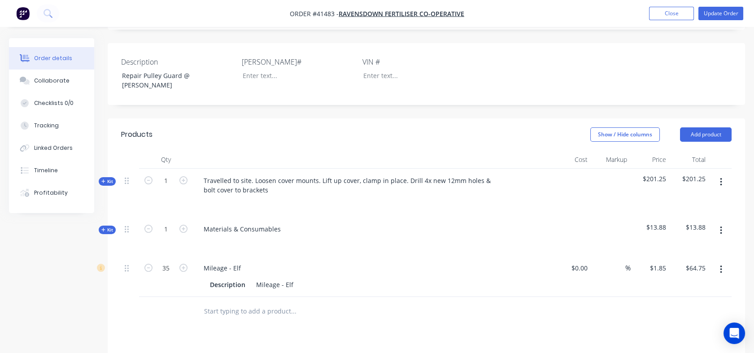
scroll to position [249, 0]
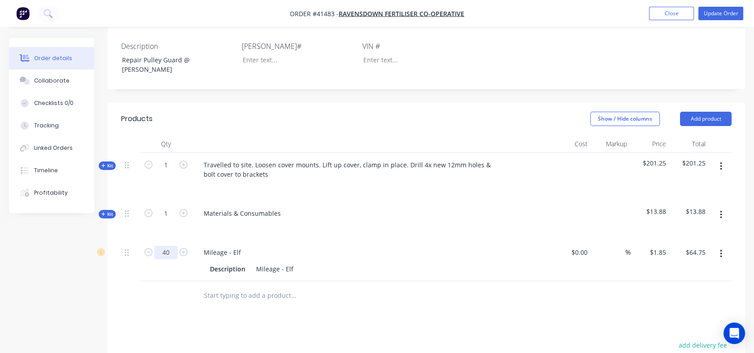
type input "40"
type input "$74.00"
click at [290, 246] on div "Mileage - Elf" at bounding box center [372, 252] width 352 height 13
click at [577, 246] on div "0 $0.00" at bounding box center [579, 252] width 24 height 13
type input "$0.85"
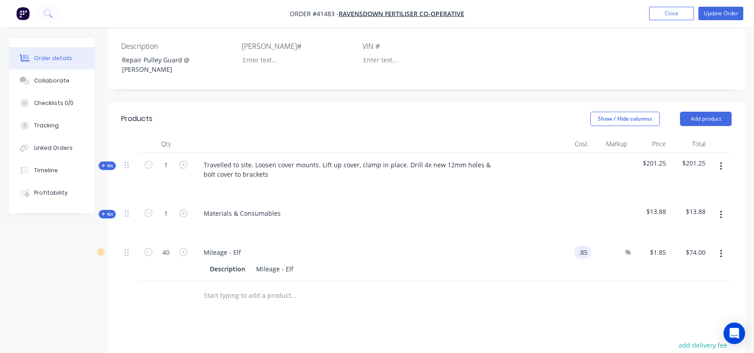
type input "$0.85"
type input "$34.00"
click at [598, 240] on div "%" at bounding box center [610, 260] width 39 height 41
click at [657, 246] on input "0.85" at bounding box center [659, 252] width 21 height 13
type input "1.85"
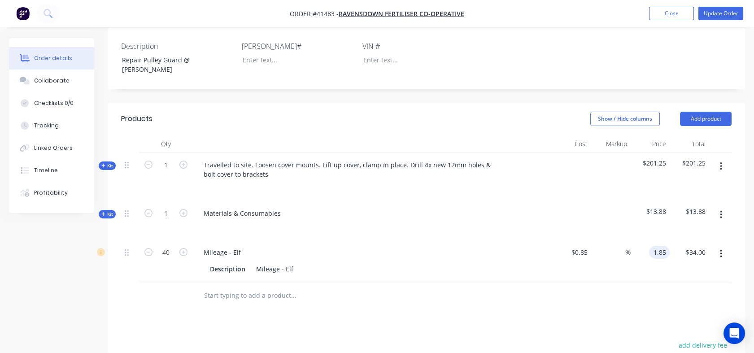
type input "117.65"
type input "$1.85"
type input "$74.00"
click at [595, 240] on div "117.65 117.65 %" at bounding box center [610, 260] width 39 height 41
click at [108, 211] on span "Kit" at bounding box center [107, 214] width 12 height 7
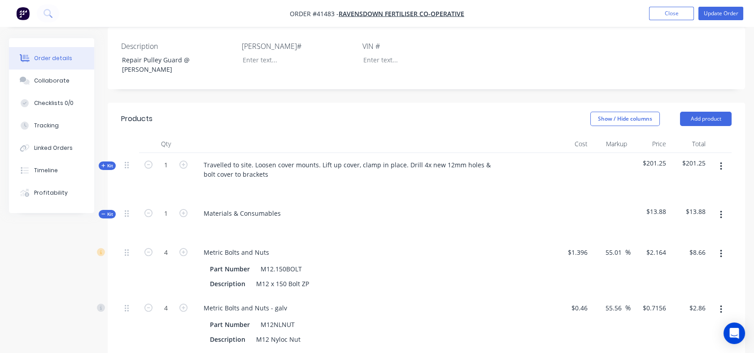
click at [604, 246] on div "55.01 55.01" at bounding box center [614, 252] width 21 height 13
drag, startPoint x: 605, startPoint y: 219, endPoint x: 619, endPoint y: 221, distance: 14.5
click at [619, 246] on input "55.01" at bounding box center [614, 252] width 21 height 13
type input "80"
type input "$2.5128"
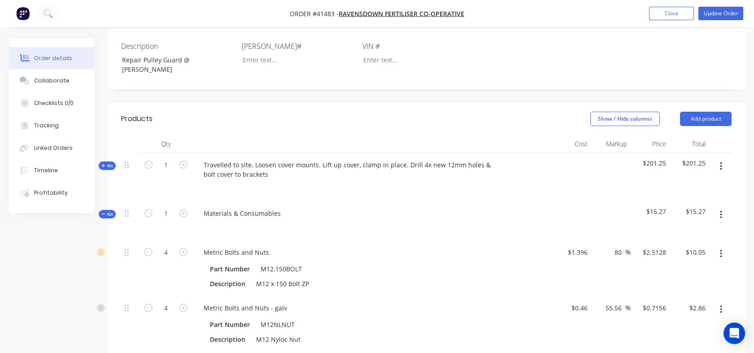
type input "$10.05"
click at [606, 301] on input "55.56" at bounding box center [614, 307] width 21 height 13
drag, startPoint x: 606, startPoint y: 270, endPoint x: 619, endPoint y: 271, distance: 13.5
click at [619, 301] on input "55.56" at bounding box center [614, 307] width 21 height 13
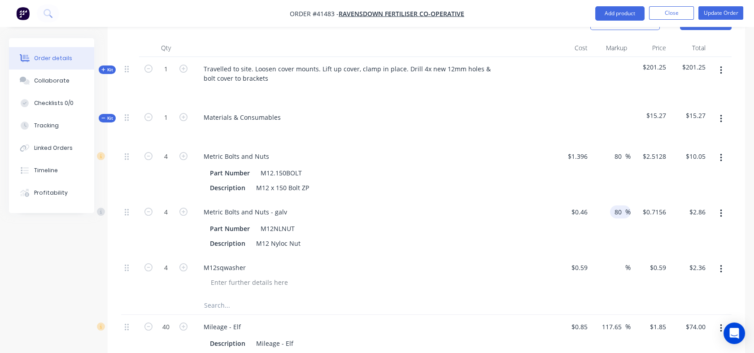
scroll to position [352, 0]
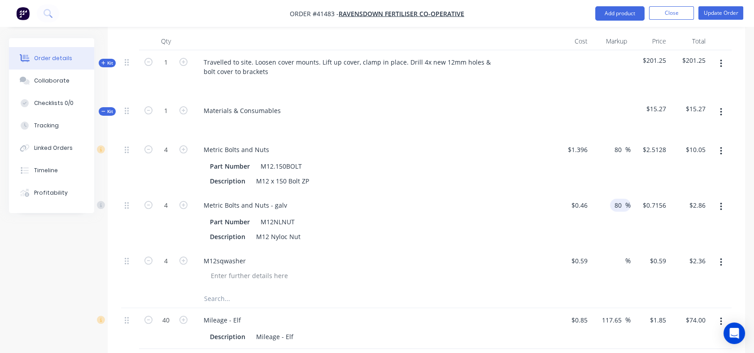
type input "80"
type input "$0.828"
type input "$3.31"
click at [618, 254] on input at bounding box center [620, 260] width 10 height 13
type input "80"
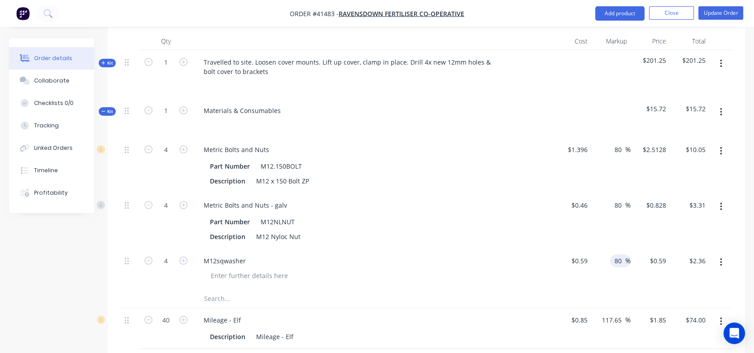
type input "$1.062"
type input "$4.25"
click at [619, 249] on div "80 80 %" at bounding box center [610, 269] width 39 height 41
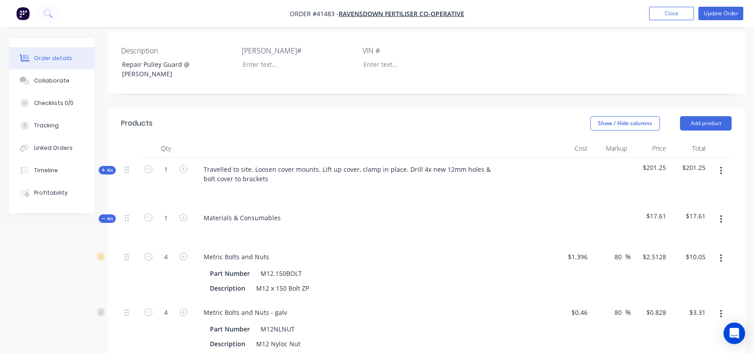
scroll to position [234, 0]
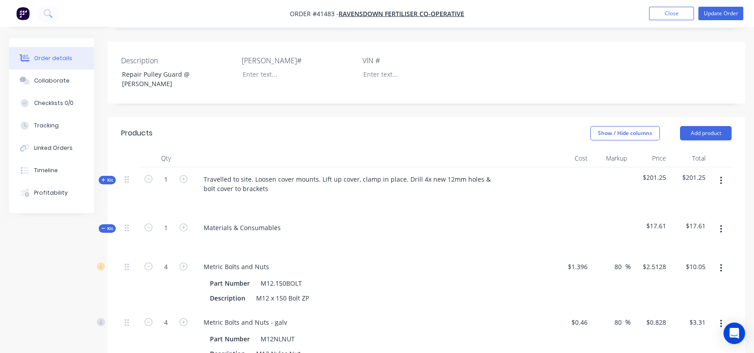
click at [109, 177] on span "Kit" at bounding box center [107, 180] width 12 height 7
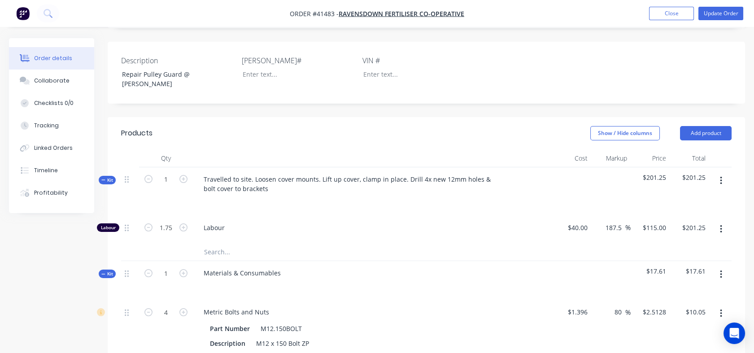
click at [182, 175] on icon "button" at bounding box center [183, 179] width 8 height 8
type input "2"
type input "3.5"
type input "$402.50"
click at [163, 221] on input "3.5" at bounding box center [165, 227] width 23 height 13
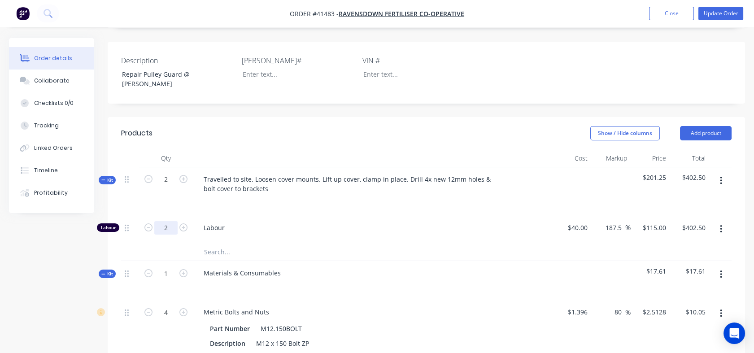
type input "2"
type input "$230.00"
click at [247, 223] on span "Labour" at bounding box center [376, 227] width 344 height 9
click at [573, 216] on div "40 $40.00" at bounding box center [570, 229] width 39 height 27
type input "$38.00"
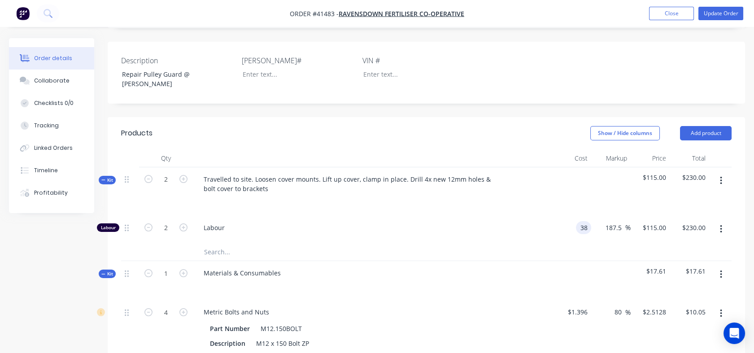
type input "$109.25"
type input "$218.50"
click at [595, 243] on div at bounding box center [426, 252] width 610 height 18
click at [649, 221] on input "109.25" at bounding box center [657, 227] width 24 height 13
type input "129"
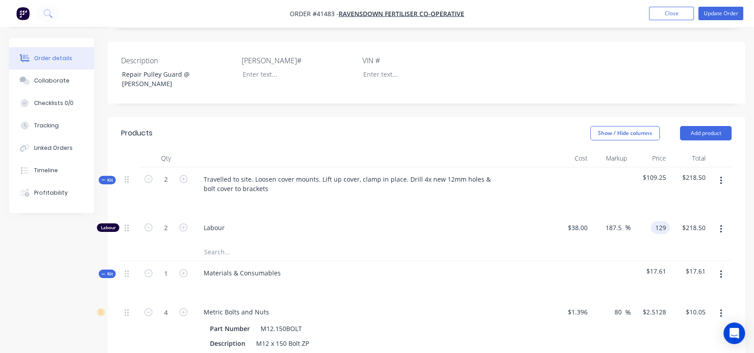
type input "239.47"
type input "$129.00"
type input "$258.00"
click at [630, 243] on div at bounding box center [426, 252] width 610 height 18
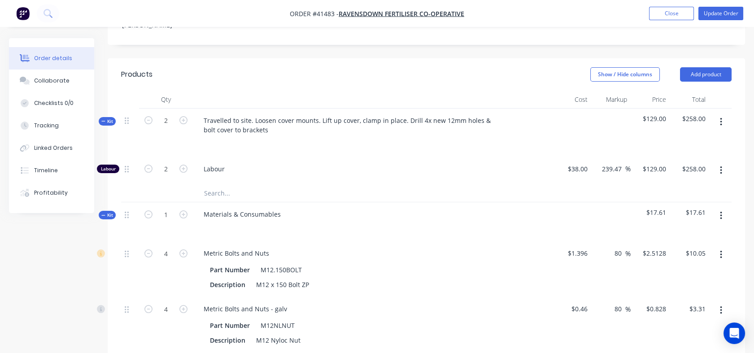
scroll to position [290, 0]
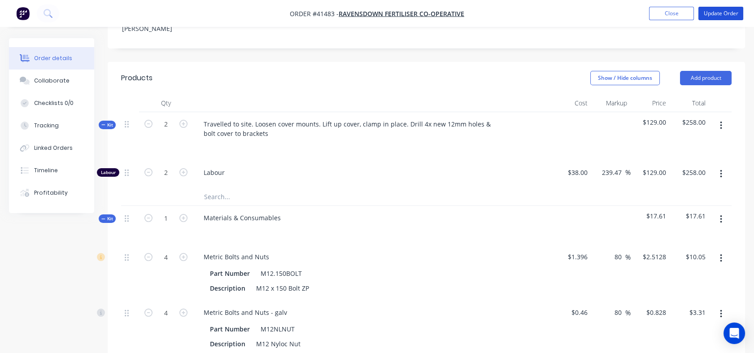
click at [721, 15] on button "Update Order" at bounding box center [720, 13] width 45 height 13
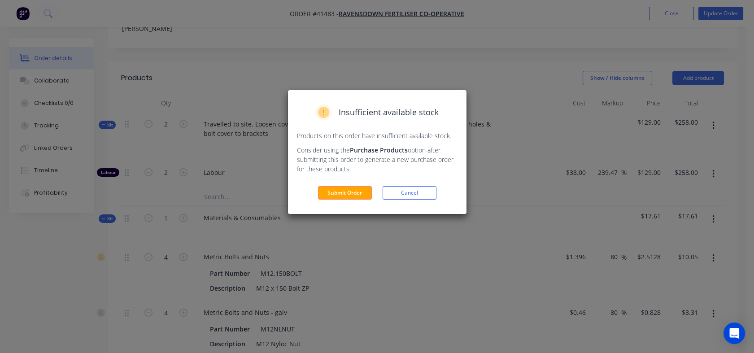
click at [344, 193] on button "Submit Order" at bounding box center [345, 192] width 54 height 13
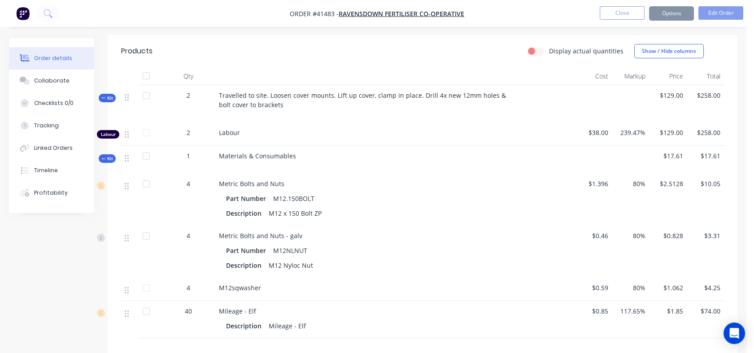
scroll to position [280, 0]
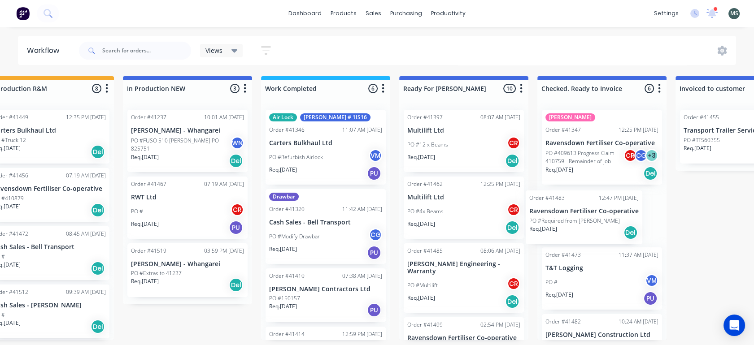
scroll to position [2, 316]
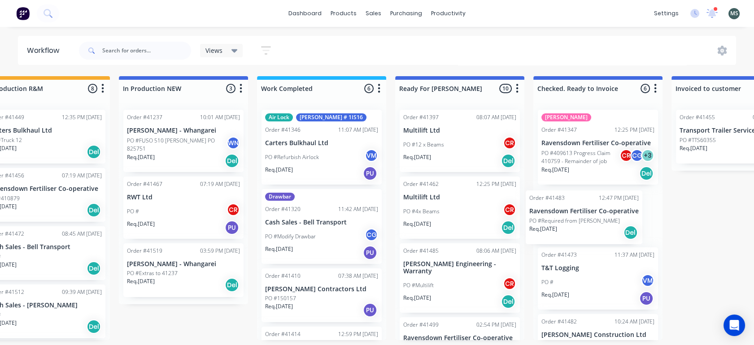
drag, startPoint x: 476, startPoint y: 280, endPoint x: 594, endPoint y: 230, distance: 128.2
click at [594, 230] on div "Submitted 12 Status colour #273444 hex #273444 Save Cancel Summaries Total orde…" at bounding box center [426, 208] width 1495 height 264
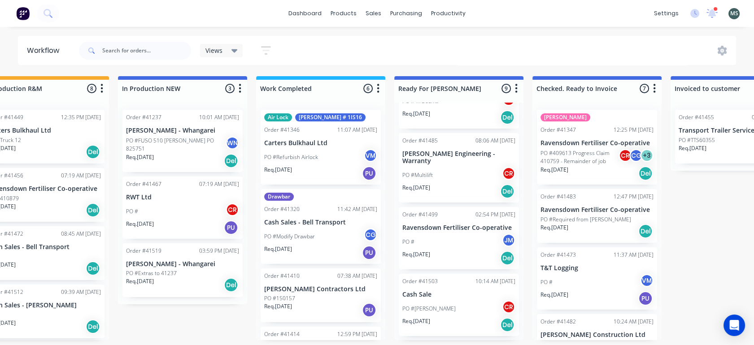
scroll to position [113, 0]
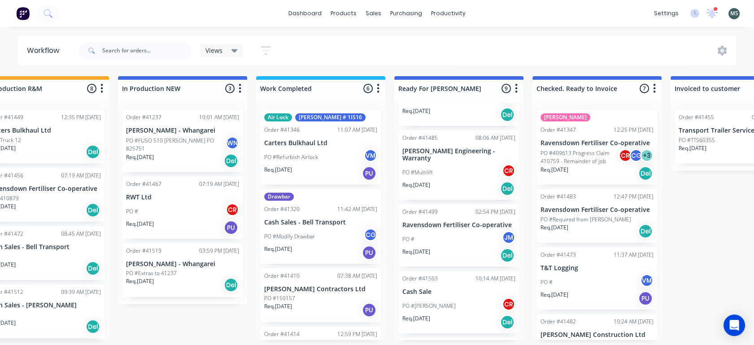
click at [441, 315] on div "Req. [DATE] Del" at bounding box center [458, 322] width 113 height 15
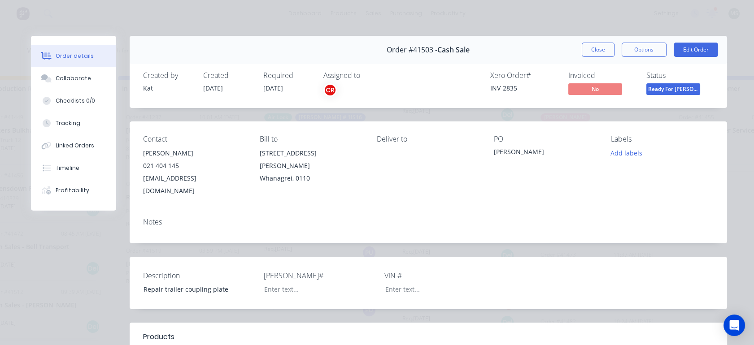
click at [686, 48] on button "Edit Order" at bounding box center [695, 50] width 44 height 14
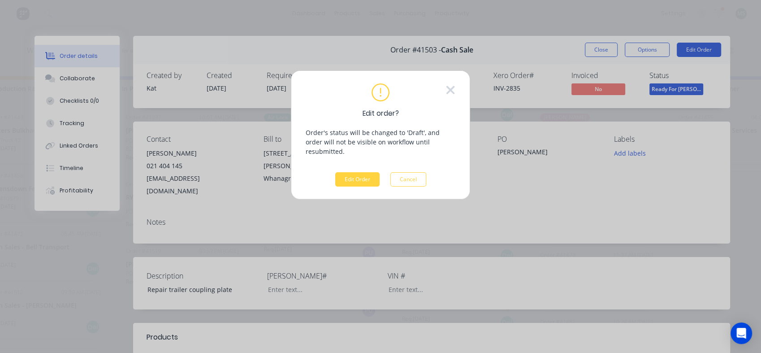
click at [347, 172] on button "Edit Order" at bounding box center [357, 179] width 44 height 14
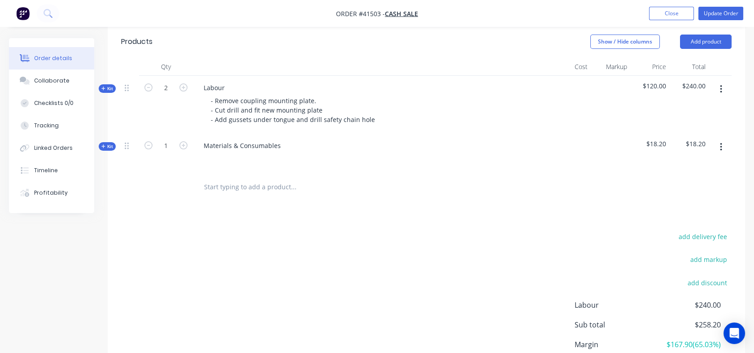
scroll to position [307, 0]
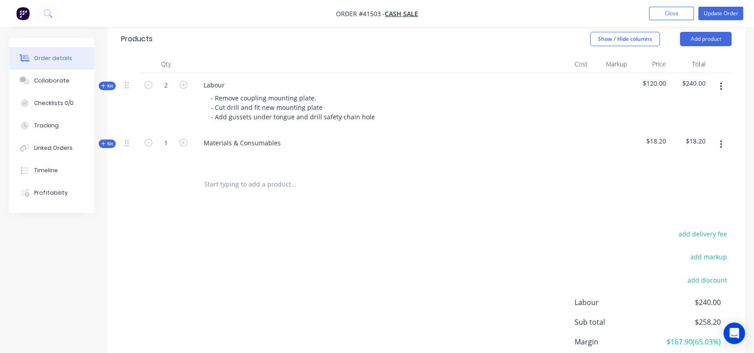
click at [111, 140] on span "Kit" at bounding box center [107, 143] width 12 height 7
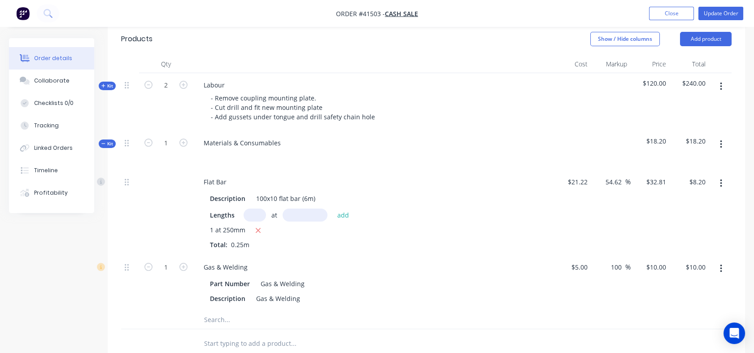
click at [604, 175] on input "54.62" at bounding box center [614, 181] width 21 height 13
drag, startPoint x: 603, startPoint y: 169, endPoint x: 622, endPoint y: 169, distance: 18.9
click at [622, 175] on input "54.62" at bounding box center [614, 181] width 21 height 13
type input "100"
type input "$42.44"
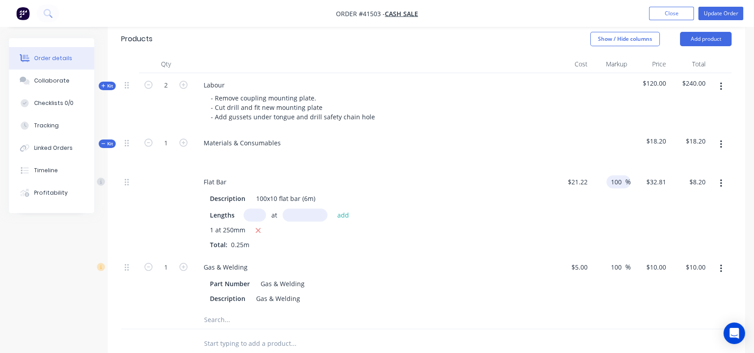
type input "$10.61"
click at [608, 142] on div at bounding box center [610, 150] width 39 height 39
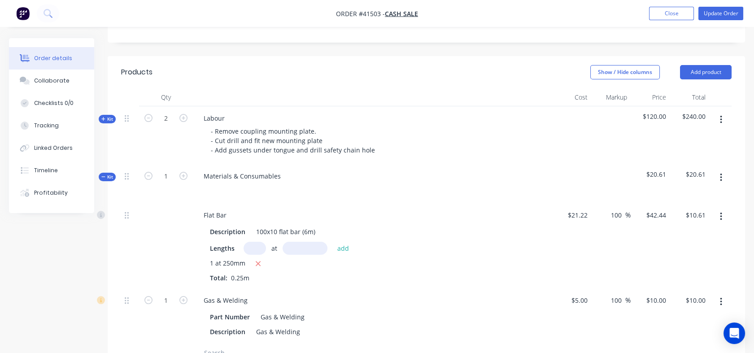
scroll to position [261, 0]
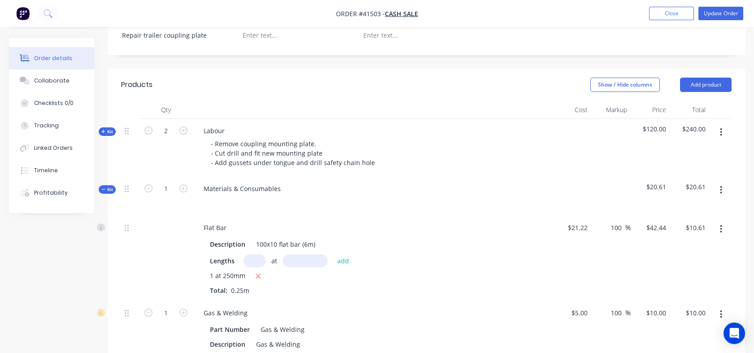
click at [653, 124] on span "$120.00" at bounding box center [650, 128] width 32 height 9
click at [622, 151] on div at bounding box center [610, 148] width 39 height 58
click at [111, 128] on span "Kit" at bounding box center [107, 131] width 12 height 7
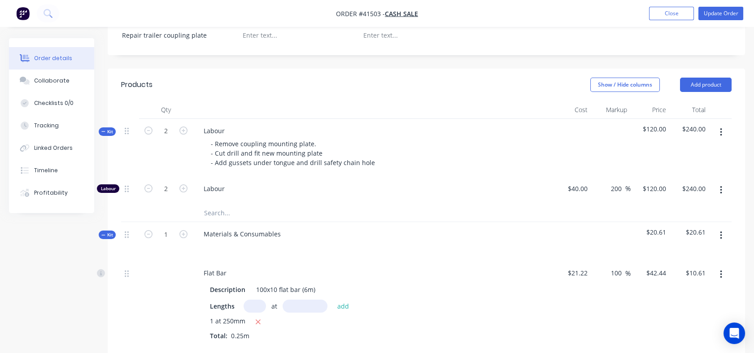
click at [44, 124] on div "Tracking" at bounding box center [46, 126] width 25 height 8
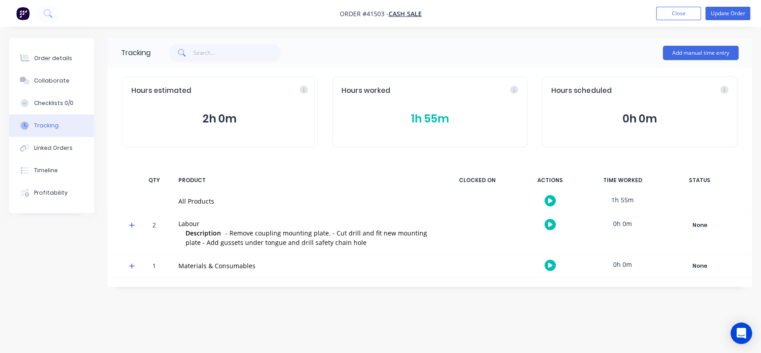
click at [44, 124] on div "Tracking" at bounding box center [46, 126] width 25 height 8
click at [430, 120] on button "1h 55m" at bounding box center [430, 118] width 177 height 17
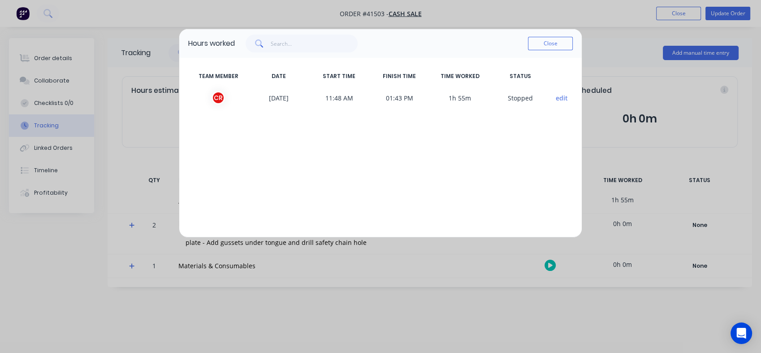
click at [545, 43] on button "Close" at bounding box center [550, 43] width 45 height 13
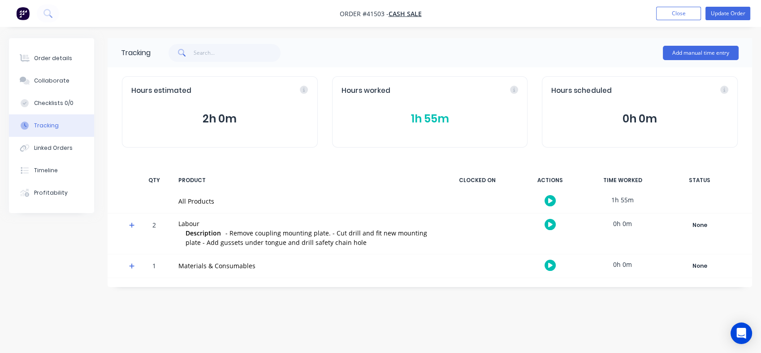
click at [54, 58] on div "Order details" at bounding box center [53, 58] width 38 height 8
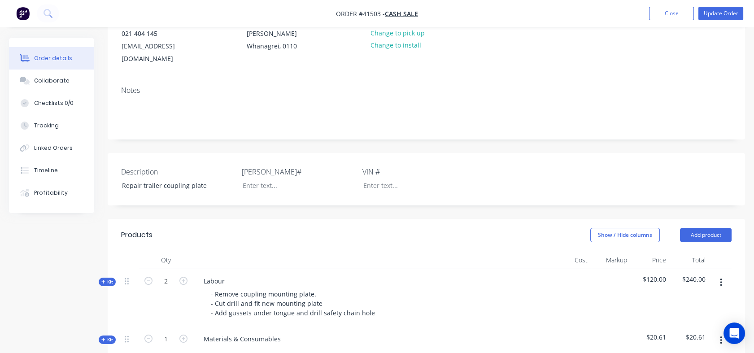
scroll to position [109, 0]
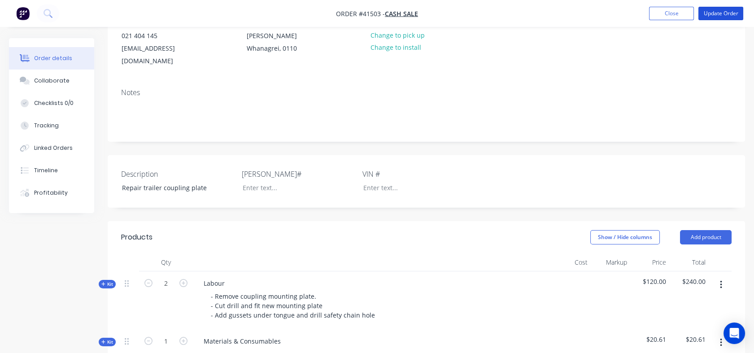
click at [723, 14] on button "Update Order" at bounding box center [720, 13] width 45 height 13
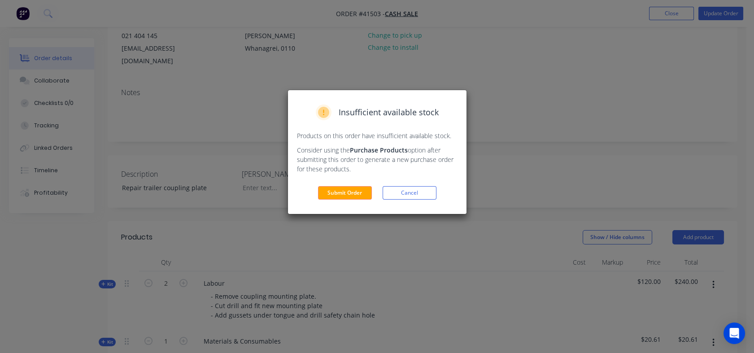
click at [338, 193] on button "Submit Order" at bounding box center [345, 192] width 54 height 13
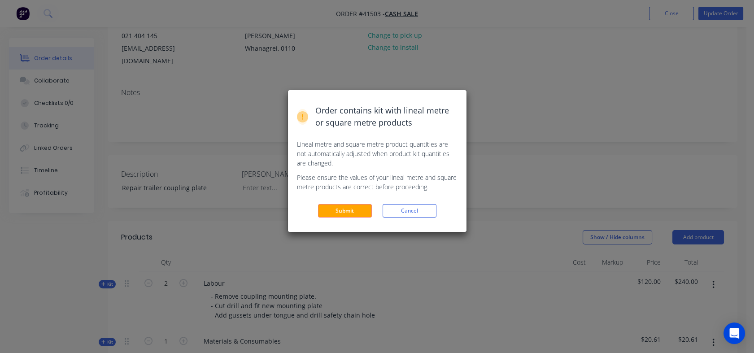
click at [340, 215] on button "Submit" at bounding box center [345, 210] width 54 height 13
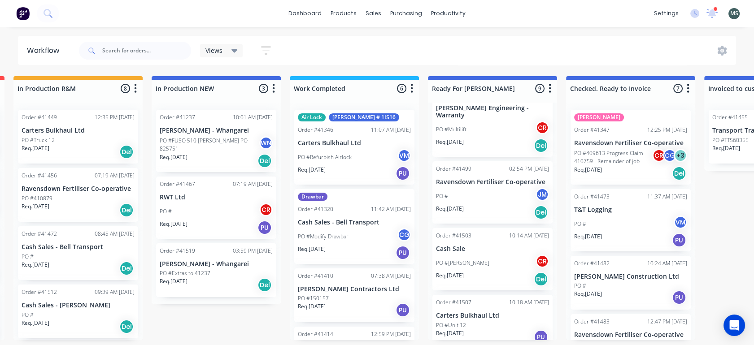
scroll to position [165, 0]
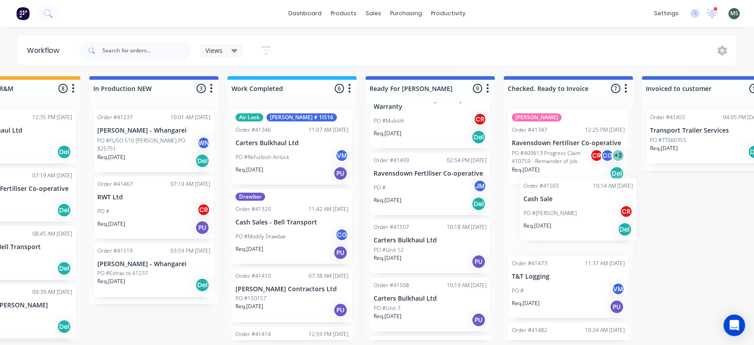
drag, startPoint x: 459, startPoint y: 238, endPoint x: 548, endPoint y: 203, distance: 95.8
click at [548, 203] on div "Submitted 12 Status colour #273444 hex #273444 Save Cancel Summaries Total orde…" at bounding box center [396, 208] width 1495 height 264
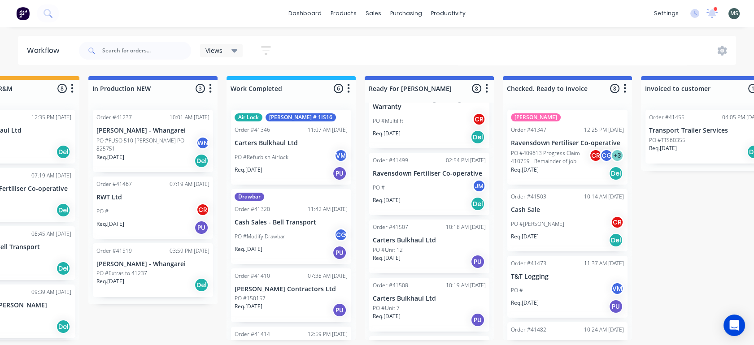
click at [400, 254] on p "Req. [DATE]" at bounding box center [387, 258] width 28 height 8
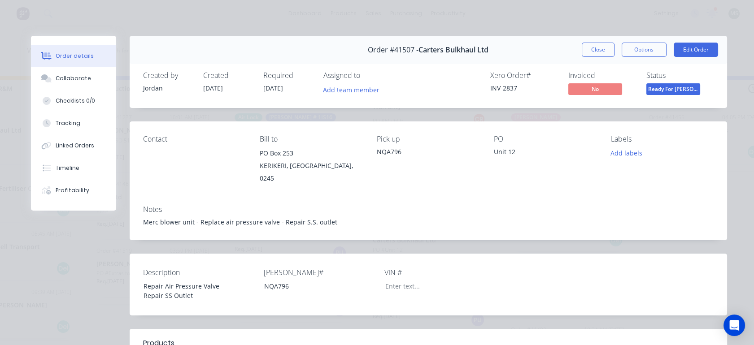
click at [687, 52] on button "Edit Order" at bounding box center [695, 50] width 44 height 14
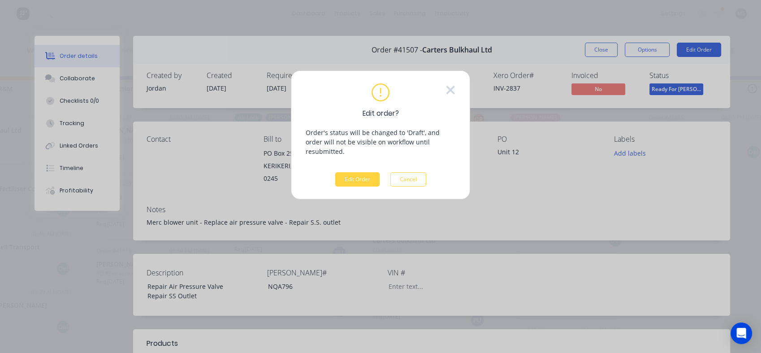
click at [354, 174] on button "Edit Order" at bounding box center [357, 179] width 44 height 14
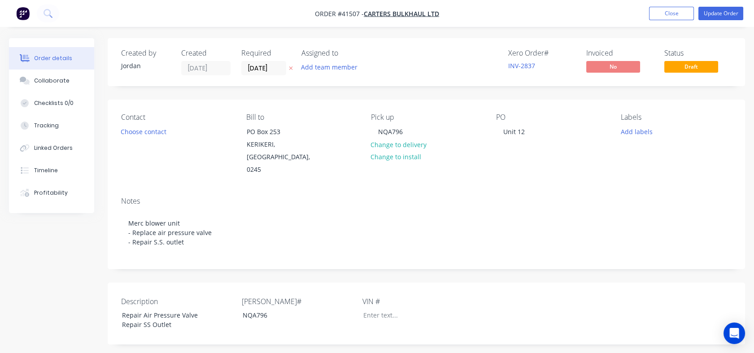
click at [139, 130] on button "Choose contact" at bounding box center [143, 131] width 55 height 12
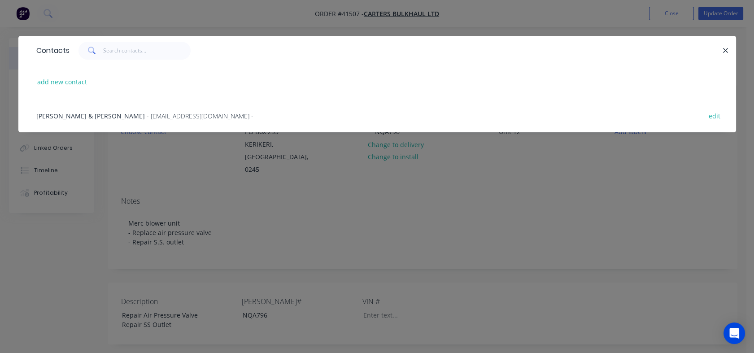
click at [87, 118] on span "[PERSON_NAME] & [PERSON_NAME]" at bounding box center [90, 116] width 109 height 9
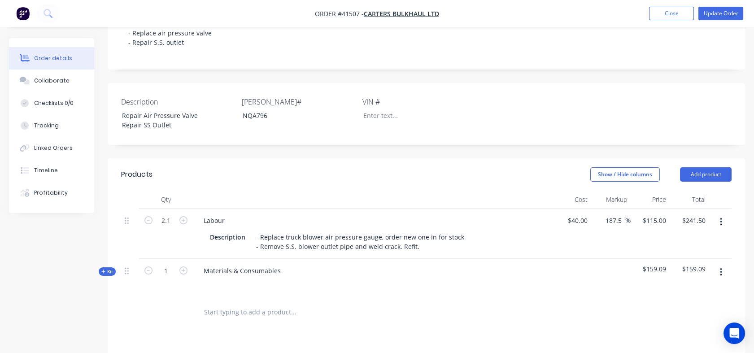
scroll to position [202, 0]
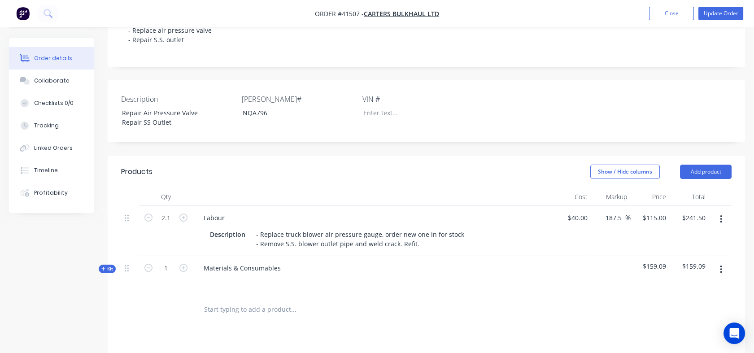
click at [104, 266] on icon at bounding box center [103, 268] width 4 height 4
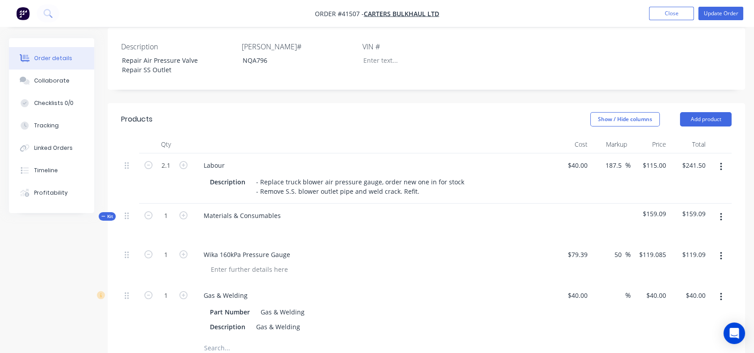
scroll to position [308, 0]
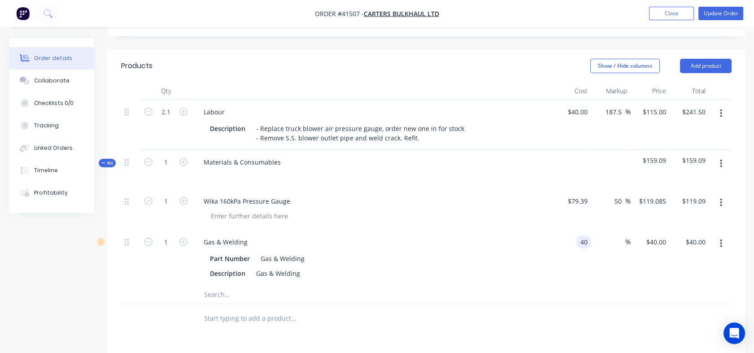
click at [582, 239] on input "40" at bounding box center [585, 241] width 12 height 13
type input "$20.00"
click at [611, 233] on div "%" at bounding box center [610, 258] width 39 height 56
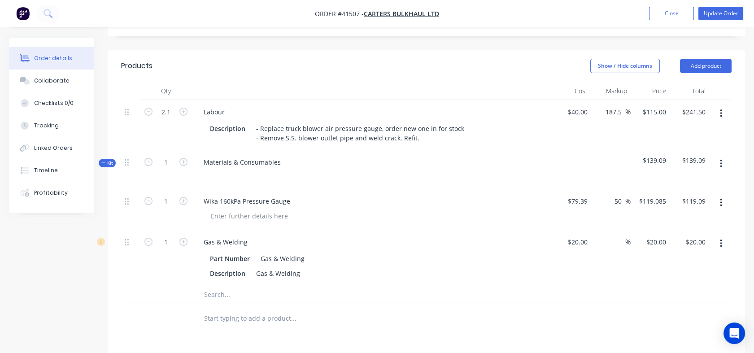
click at [611, 237] on div "%" at bounding box center [620, 241] width 19 height 13
type input "100"
type input "$40.00"
click at [610, 222] on div "50 50 %" at bounding box center [610, 209] width 39 height 41
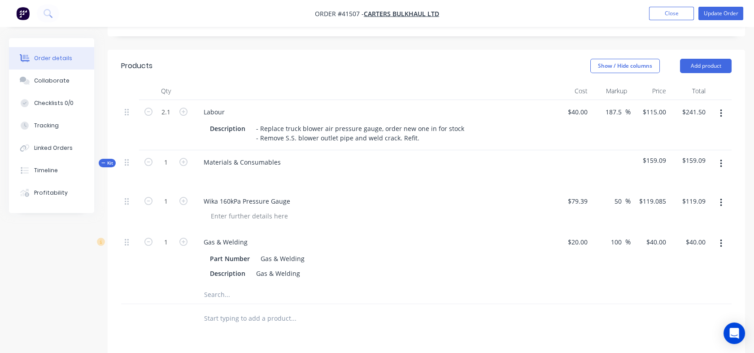
click at [230, 169] on div at bounding box center [372, 175] width 352 height 13
click at [264, 159] on div "Materials & Consumables" at bounding box center [241, 162] width 91 height 13
click at [280, 159] on div "Materials & Consumables" at bounding box center [241, 162] width 91 height 13
click at [273, 172] on div at bounding box center [372, 175] width 352 height 13
click at [275, 162] on div "Materials & Consumables" at bounding box center [241, 162] width 91 height 13
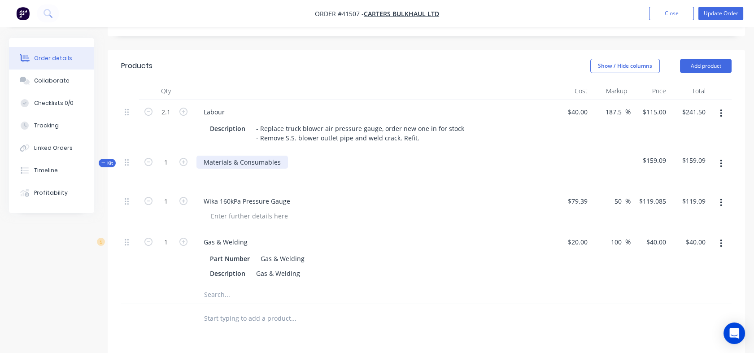
click at [285, 162] on div "Materials & Consumables" at bounding box center [241, 162] width 91 height 13
click at [273, 169] on div at bounding box center [372, 175] width 352 height 13
click at [264, 180] on div "Materials & Consumables" at bounding box center [372, 169] width 359 height 39
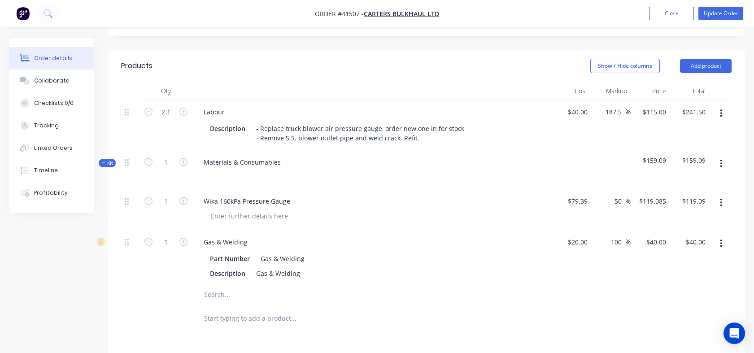
click at [261, 183] on div "Materials & Consumables" at bounding box center [372, 169] width 359 height 39
click at [239, 169] on div at bounding box center [372, 175] width 352 height 13
click at [282, 163] on div "Materials & Consumables" at bounding box center [241, 162] width 91 height 13
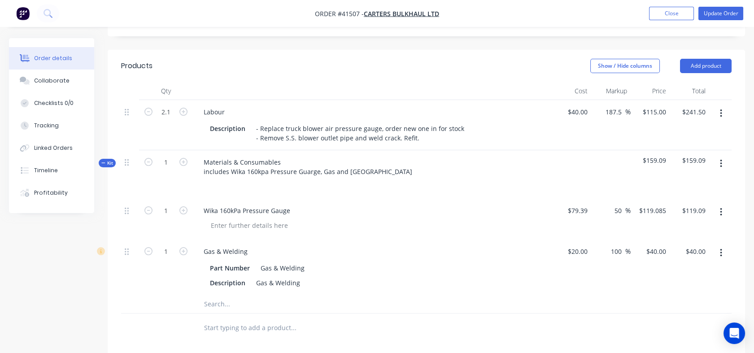
click at [472, 220] on div at bounding box center [376, 225] width 344 height 13
click at [44, 129] on div "Tracking" at bounding box center [46, 126] width 25 height 8
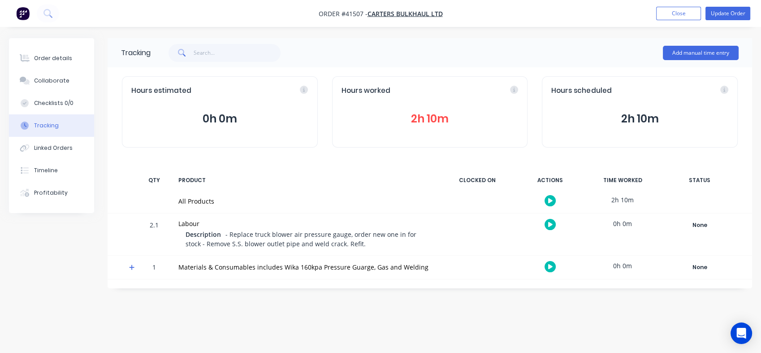
click at [418, 118] on button "2h 10m" at bounding box center [430, 118] width 177 height 17
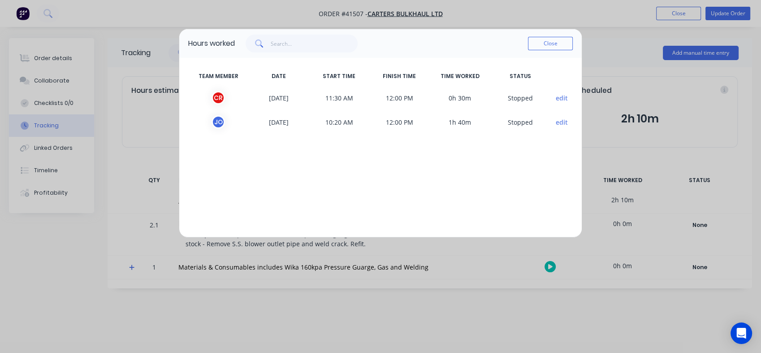
click at [549, 47] on button "Close" at bounding box center [550, 43] width 45 height 13
